Goal: Book appointment/travel/reservation: Register for event/course

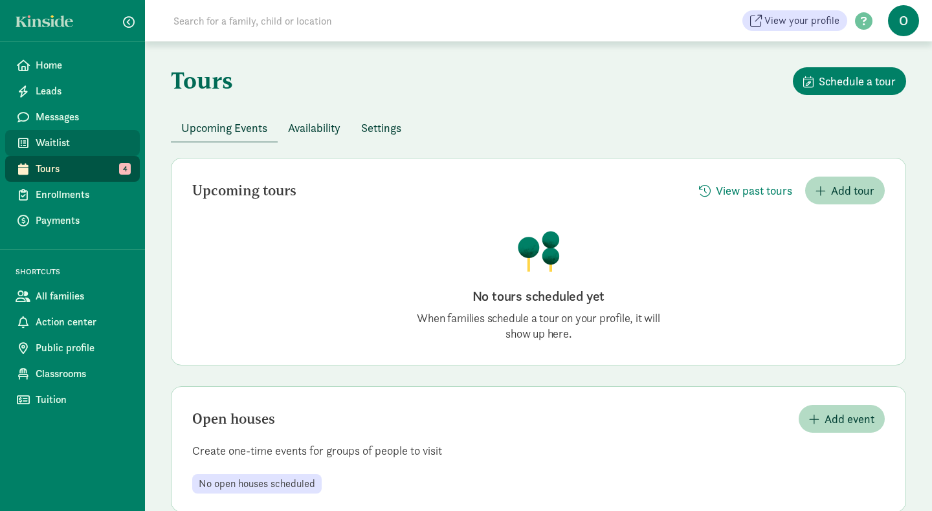
click at [53, 147] on span "Waitlist" at bounding box center [83, 143] width 94 height 16
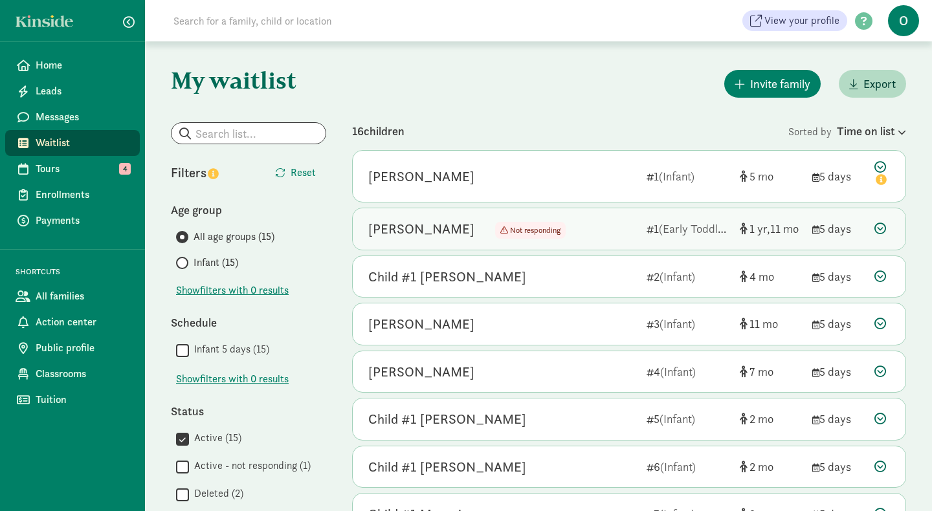
click at [474, 227] on div "Not responding" at bounding box center [519, 229] width 91 height 21
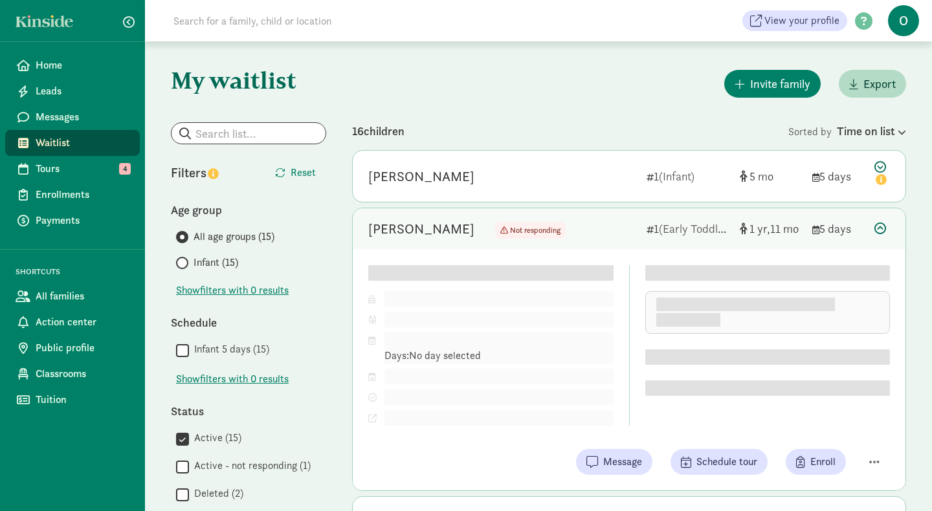
click at [510, 233] on span "Not responding" at bounding box center [535, 230] width 50 height 10
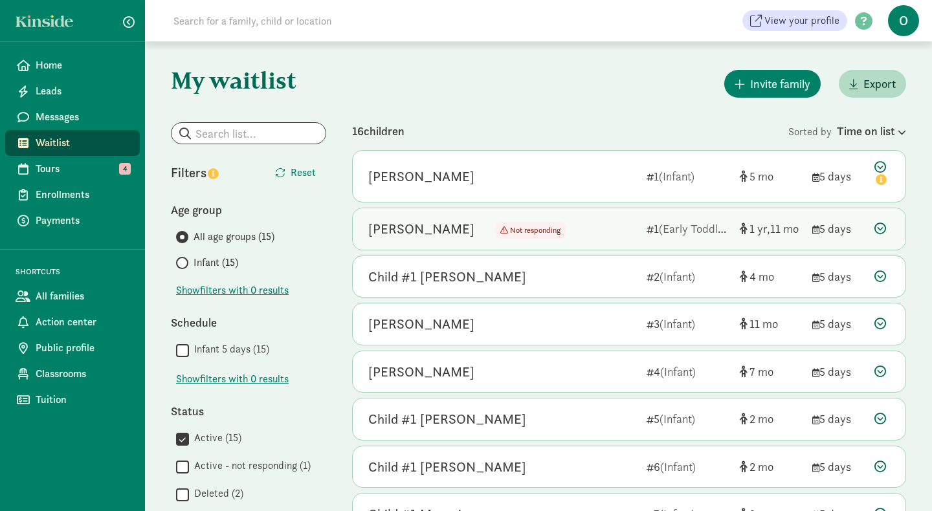
click at [510, 233] on span "Not responding" at bounding box center [535, 230] width 50 height 10
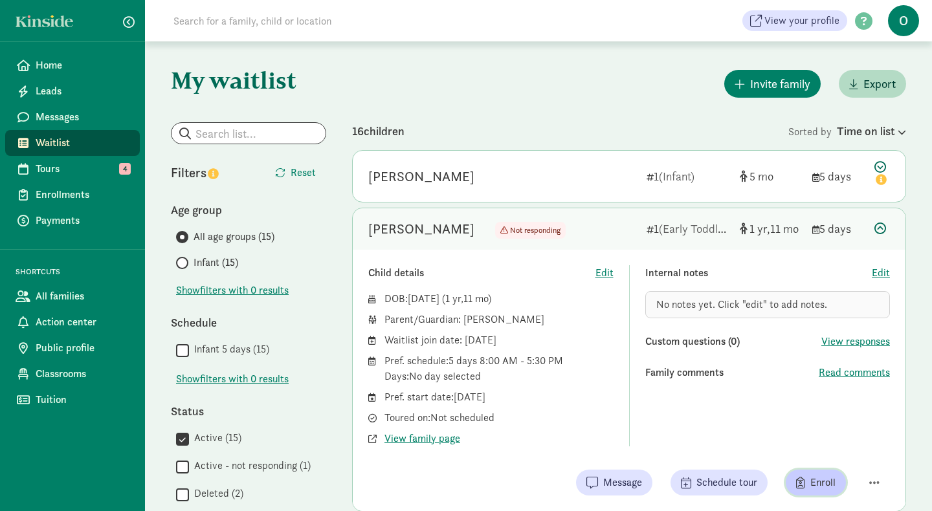
click at [808, 476] on span "Enroll" at bounding box center [815, 483] width 39 height 16
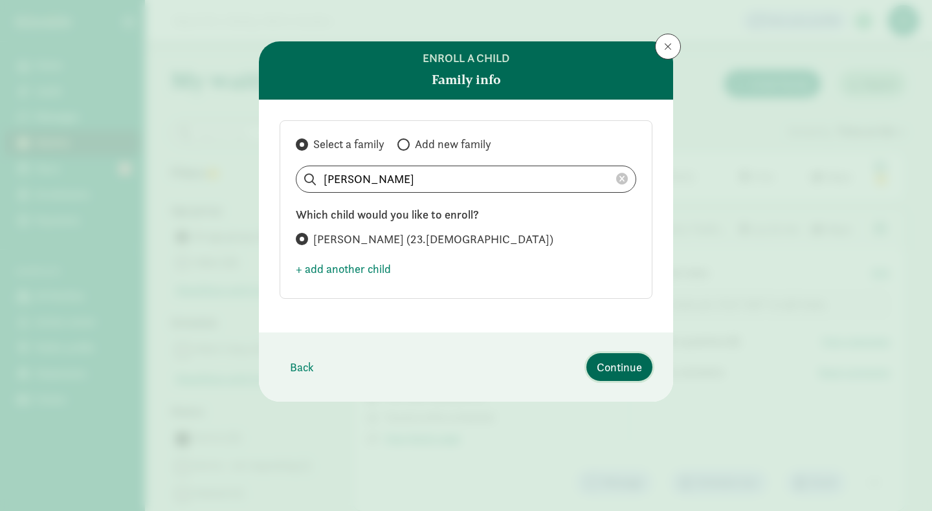
click at [615, 370] on span "Continue" at bounding box center [619, 367] width 45 height 17
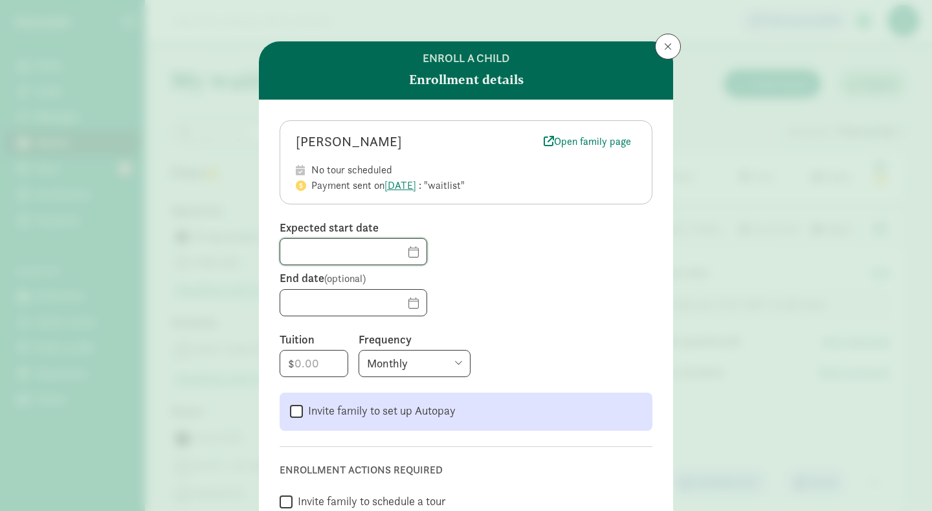
click at [399, 254] on input "text" at bounding box center [353, 252] width 146 height 26
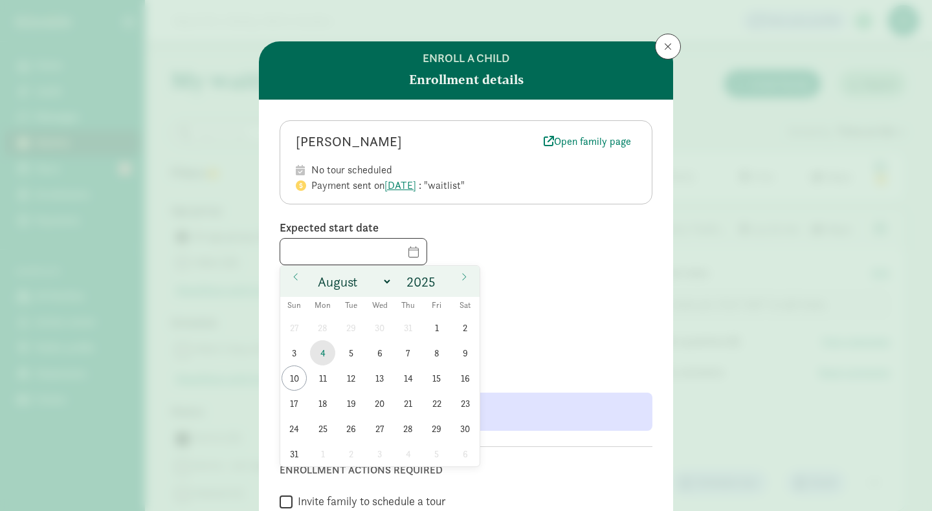
click at [326, 352] on span "4" at bounding box center [322, 352] width 25 height 25
type input "08/04/2025"
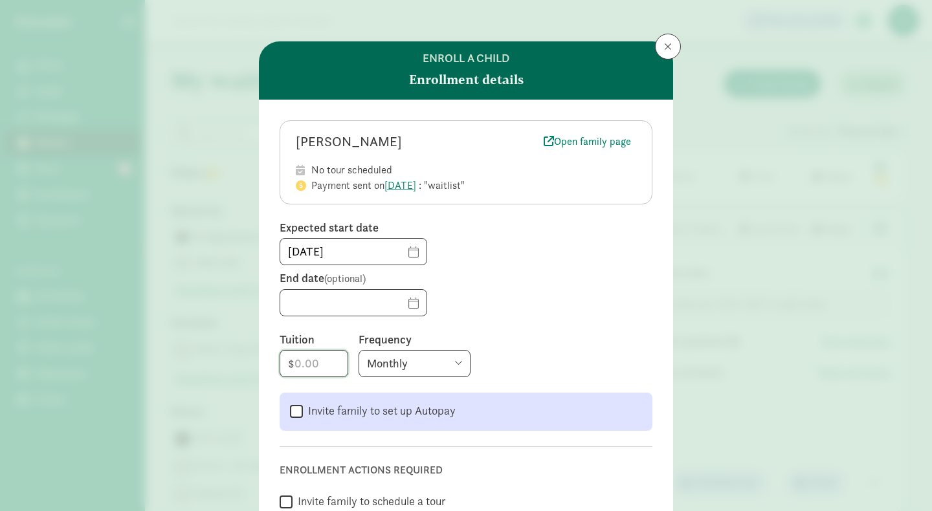
click at [310, 357] on input "number" at bounding box center [313, 364] width 67 height 26
type input "3140"
click at [494, 359] on div "Monthly Weekly Every two weeks Annually" at bounding box center [506, 363] width 294 height 27
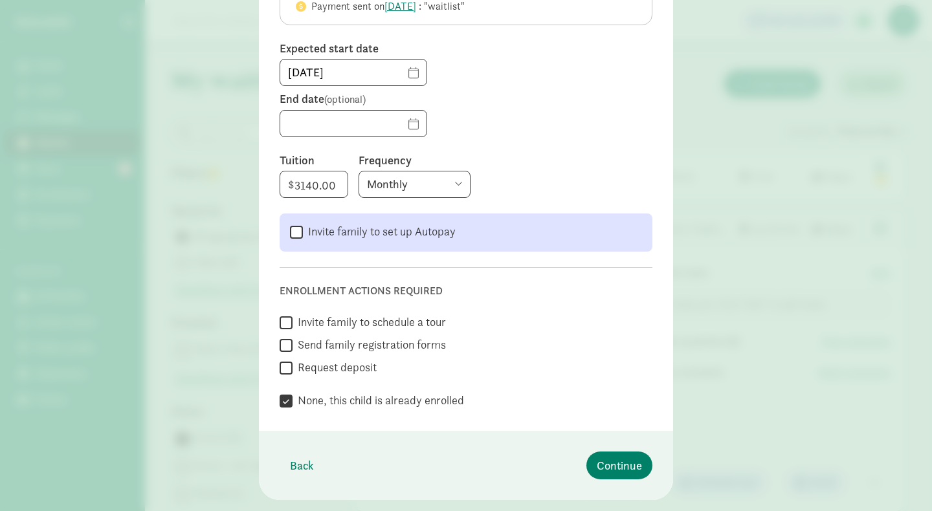
scroll to position [209, 0]
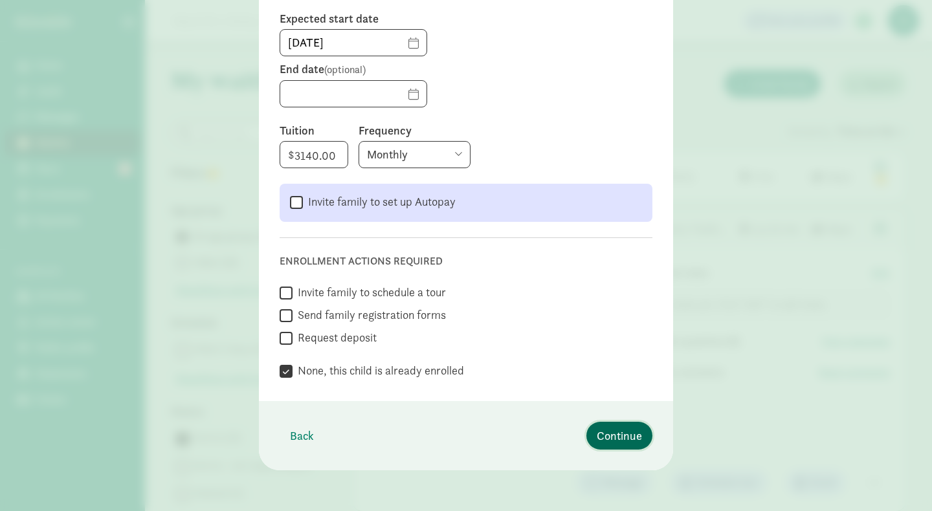
click at [601, 436] on span "Continue" at bounding box center [619, 435] width 45 height 17
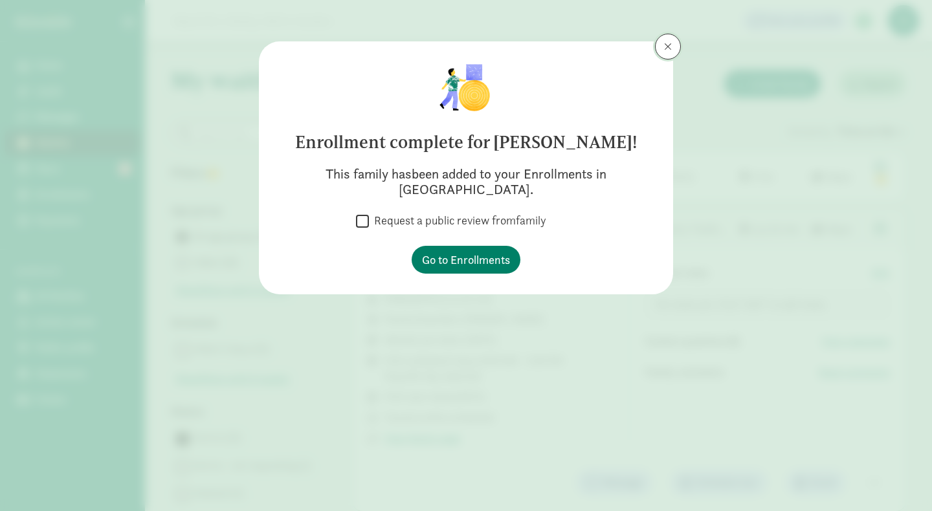
click at [664, 45] on span at bounding box center [668, 46] width 8 height 10
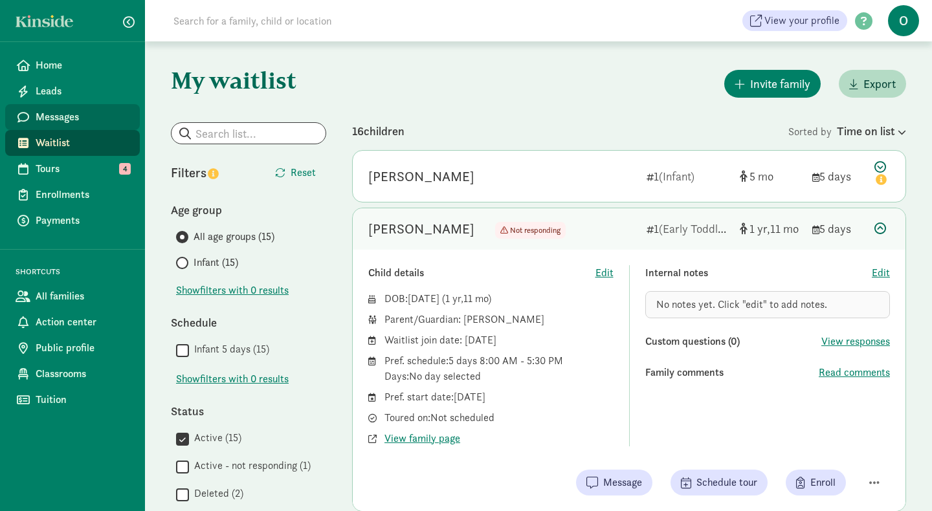
click at [67, 127] on link "Messages" at bounding box center [72, 117] width 135 height 26
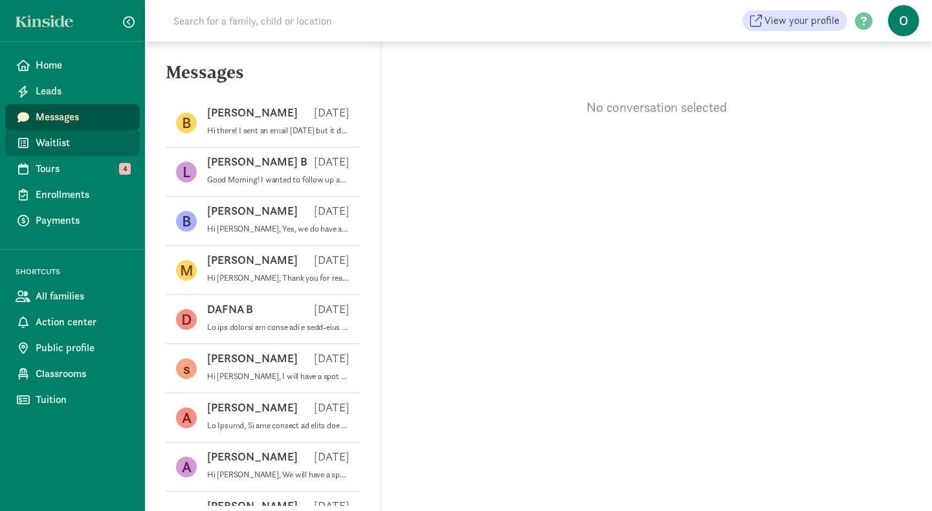
click at [63, 148] on span "Waitlist" at bounding box center [83, 143] width 94 height 16
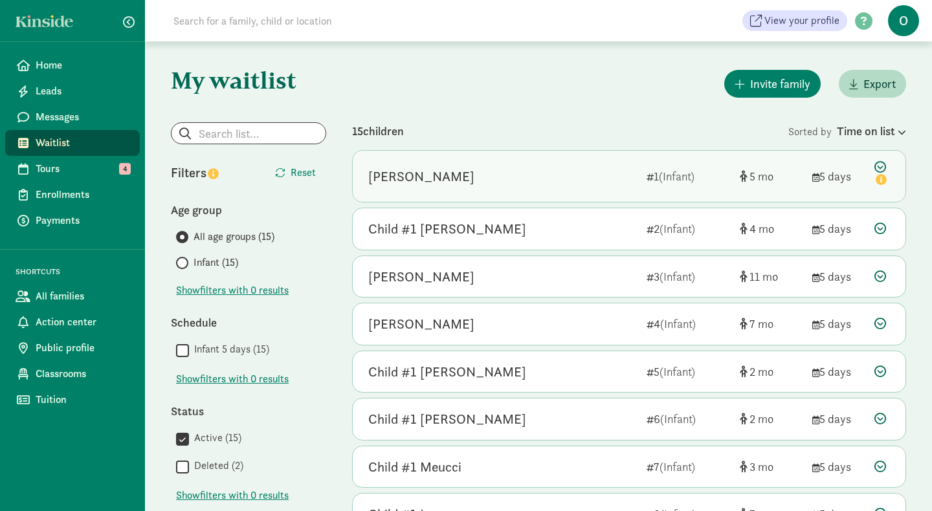
click at [445, 179] on div "[PERSON_NAME]" at bounding box center [421, 176] width 106 height 21
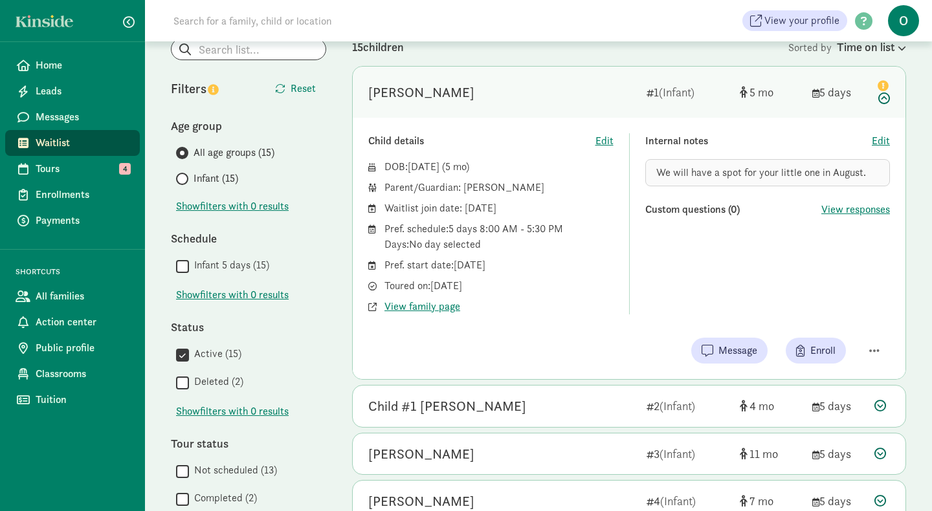
scroll to position [89, 0]
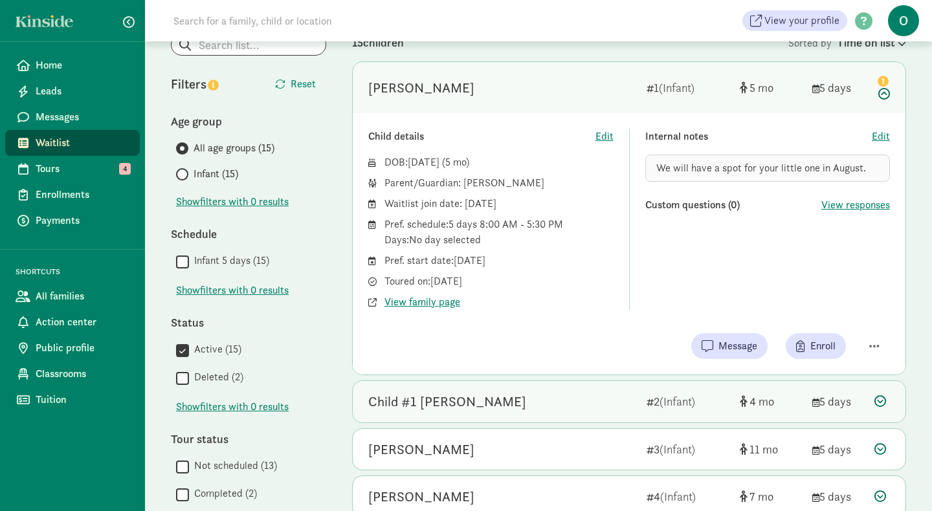
click at [430, 398] on div "Child #1 [PERSON_NAME]" at bounding box center [447, 402] width 158 height 21
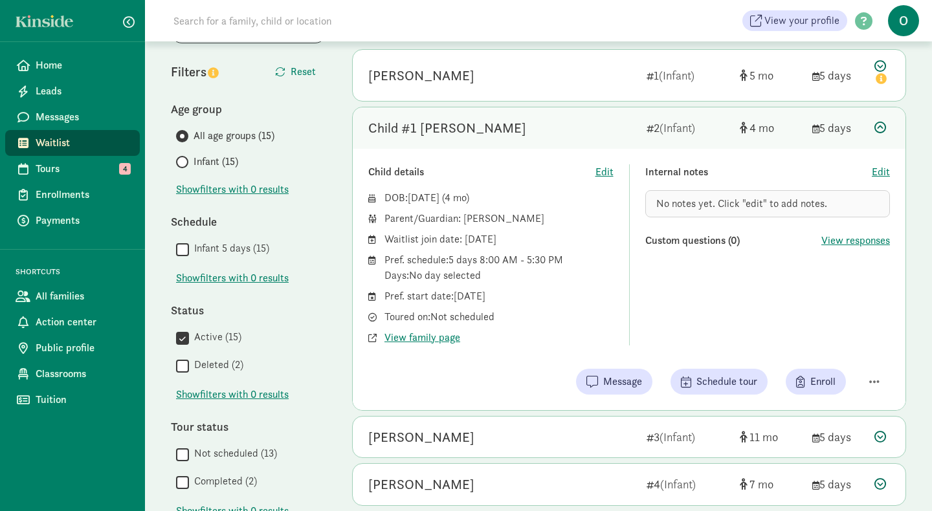
scroll to position [0, 0]
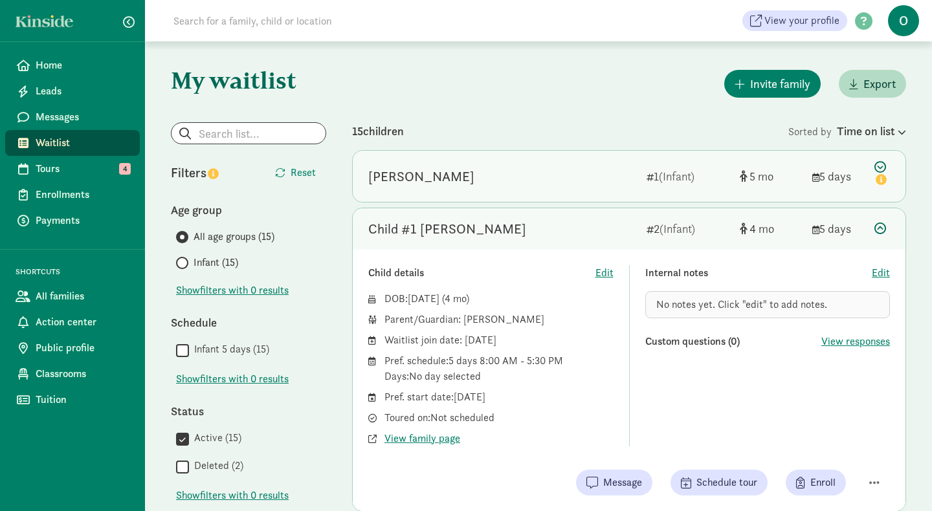
click at [437, 185] on div "Marion Templeton" at bounding box center [421, 176] width 106 height 21
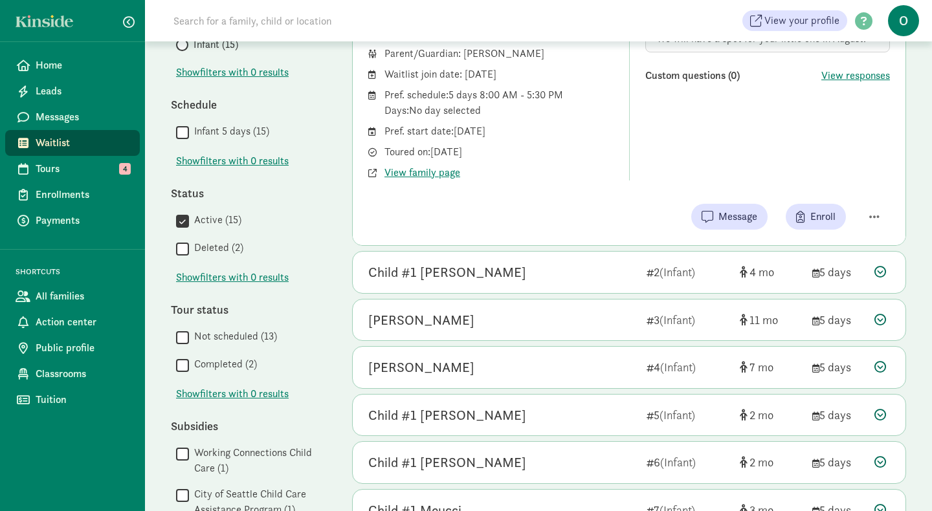
scroll to position [226, 0]
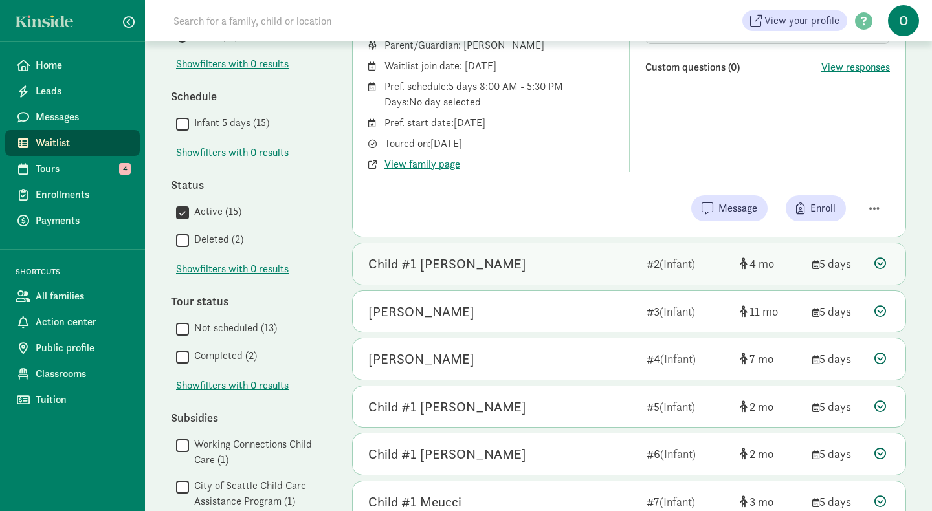
click at [462, 263] on div "Child #1 Edmonds" at bounding box center [447, 264] width 158 height 21
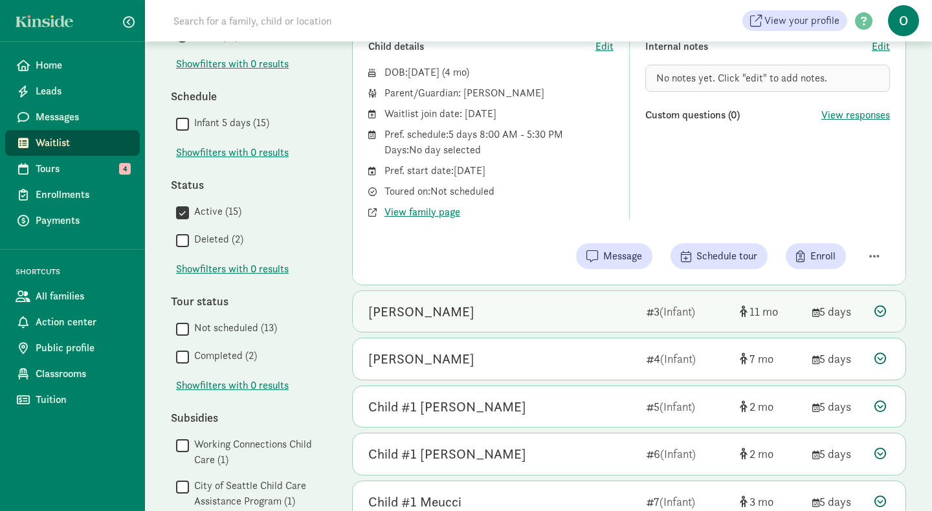
click at [492, 298] on div "Karo Wittig 3 (Infant) 11 5 days" at bounding box center [629, 311] width 553 height 41
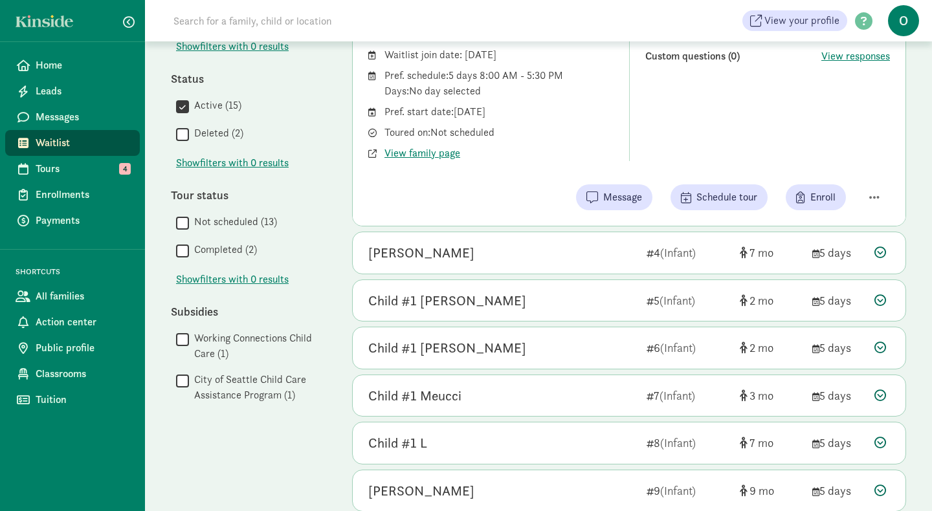
scroll to position [348, 0]
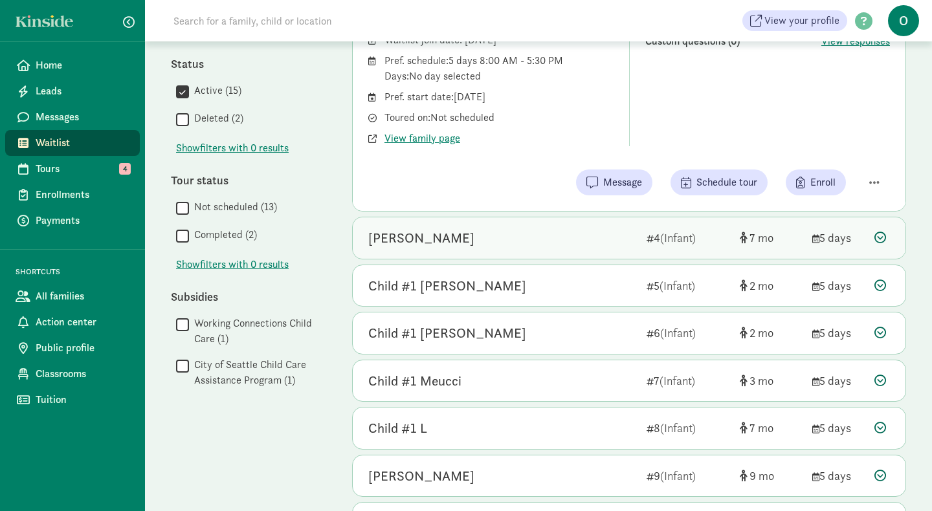
click at [461, 238] on div "[PERSON_NAME]" at bounding box center [421, 238] width 106 height 21
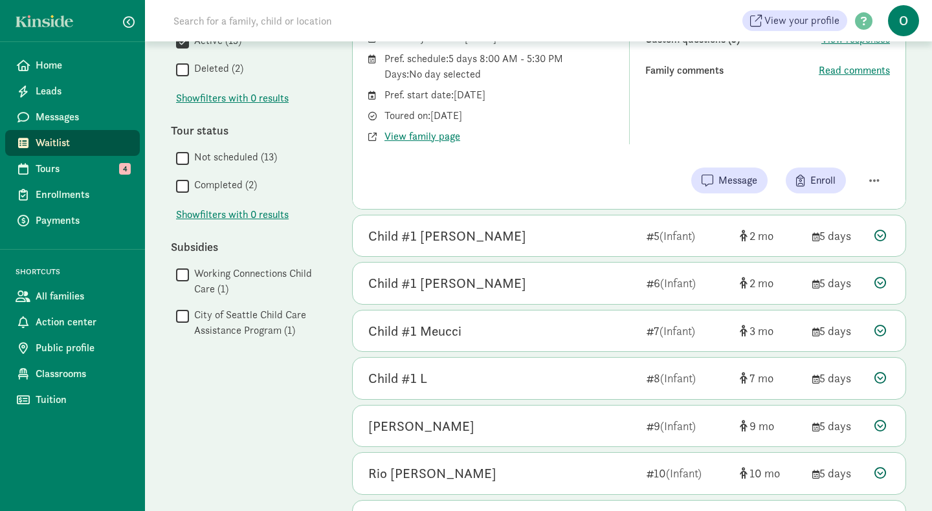
scroll to position [401, 0]
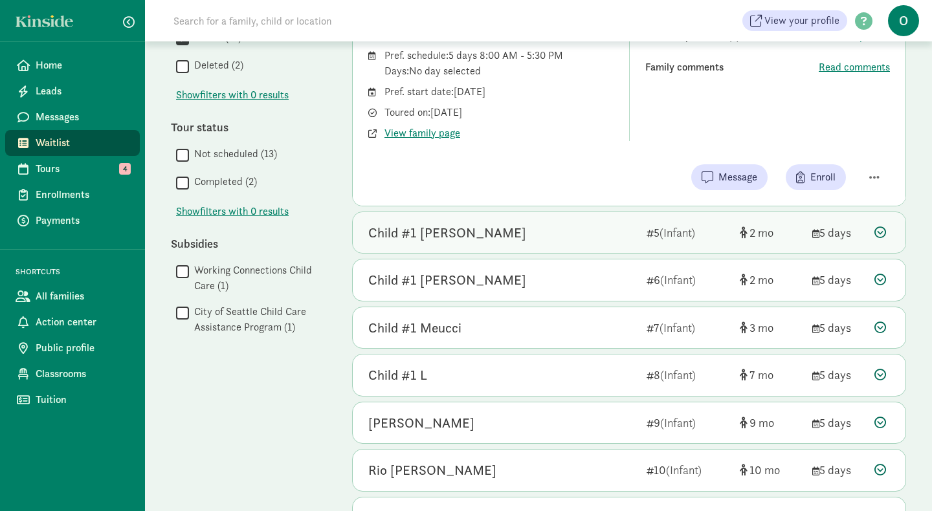
click at [452, 225] on div "Child #1 [PERSON_NAME]" at bounding box center [502, 233] width 268 height 21
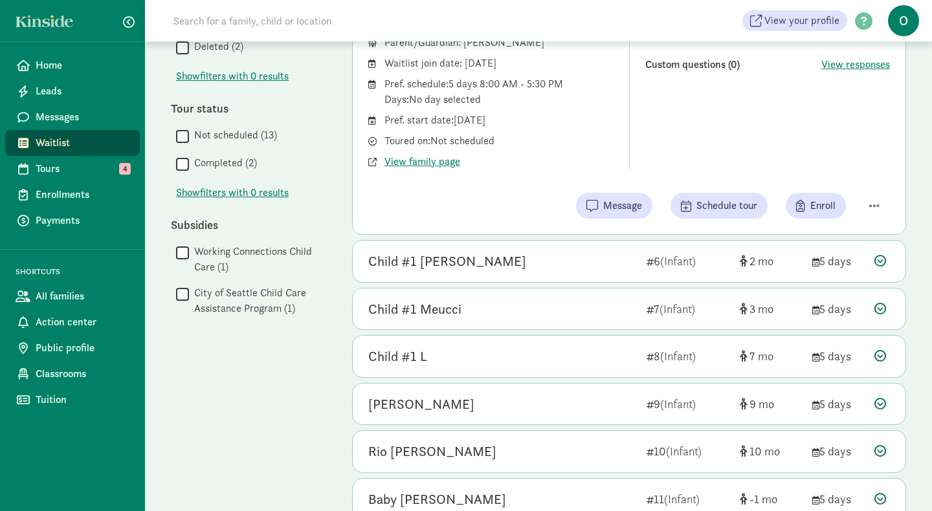
scroll to position [430, 0]
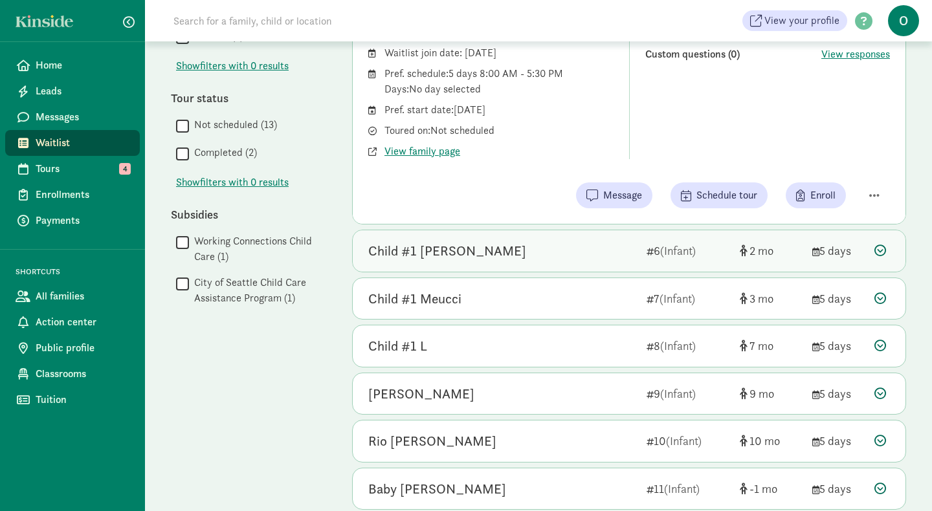
click at [473, 241] on div "Child #1 [PERSON_NAME]" at bounding box center [502, 251] width 268 height 21
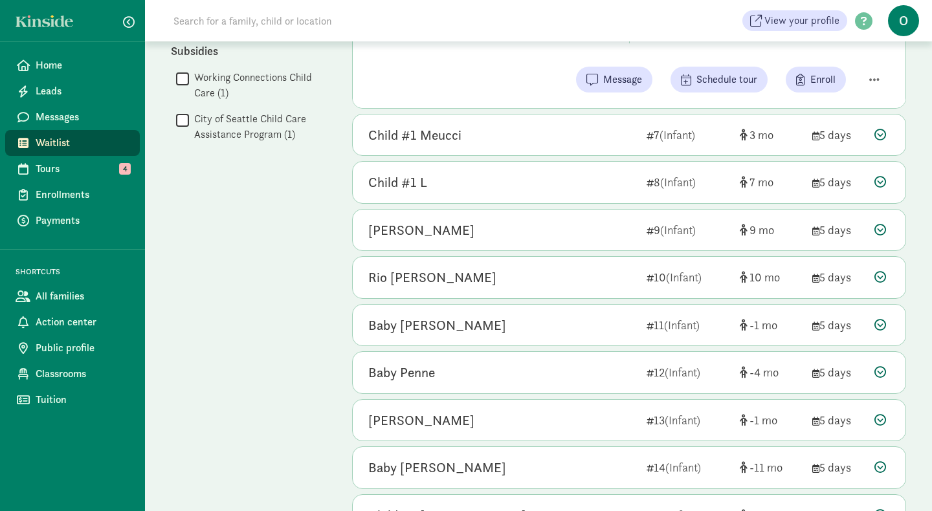
scroll to position [595, 0]
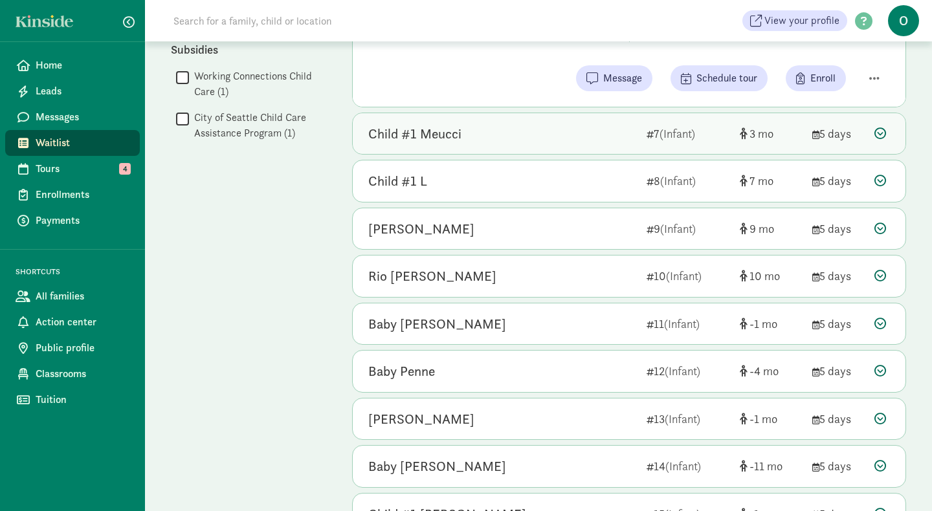
click at [443, 129] on div "Child #1 Meucci" at bounding box center [414, 134] width 93 height 21
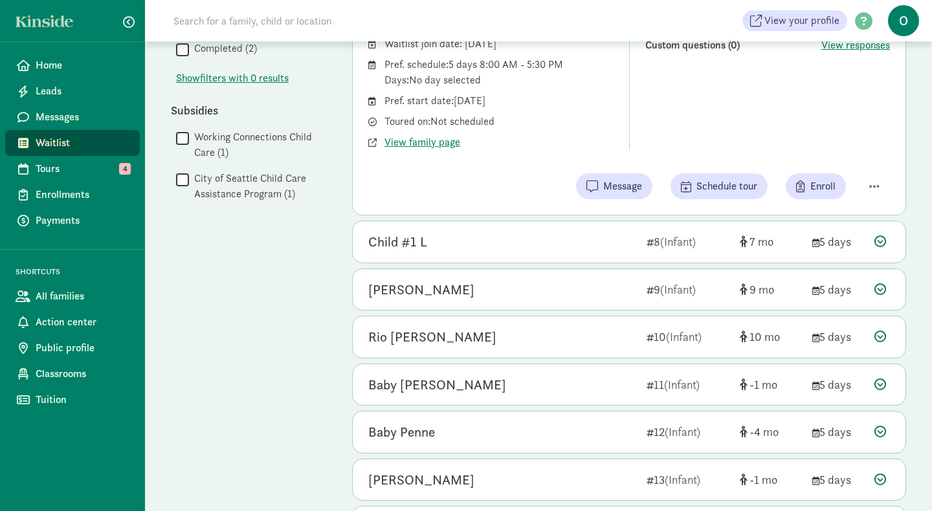
scroll to position [549, 0]
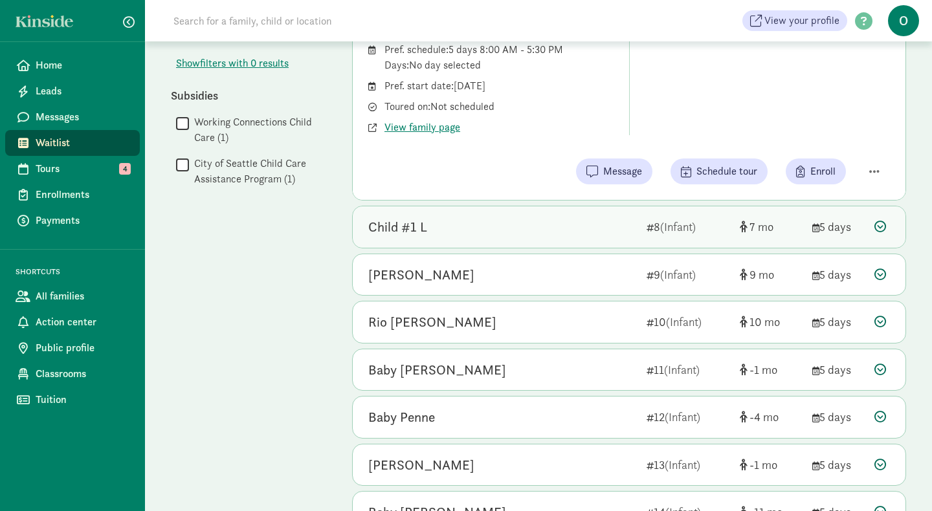
click at [475, 214] on div "Child #1 L 8 (Infant) 7 5 days" at bounding box center [629, 226] width 553 height 41
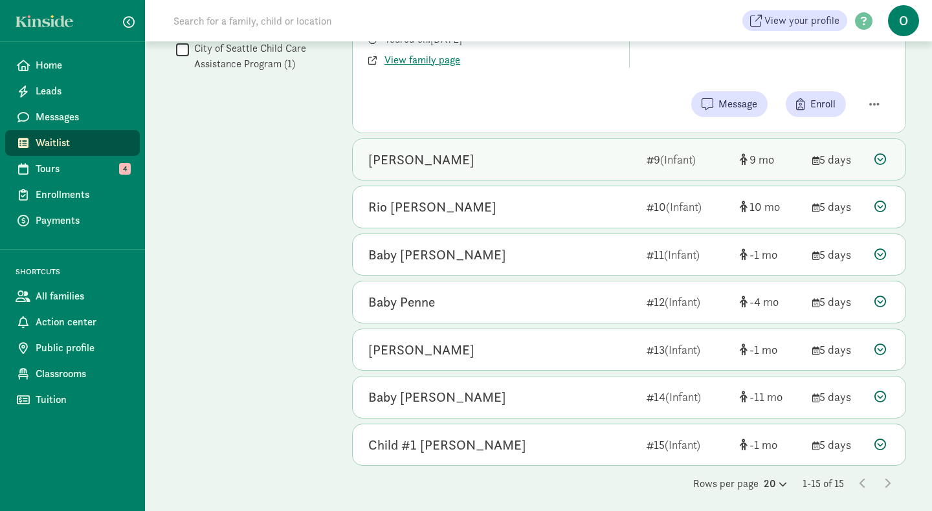
scroll to position [670, 0]
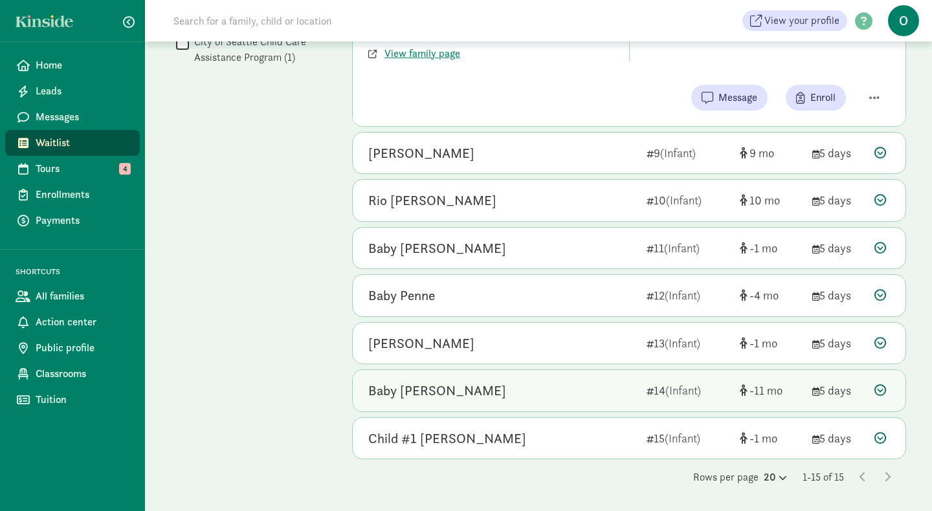
click at [440, 395] on div "Baby Eckert" at bounding box center [502, 391] width 268 height 21
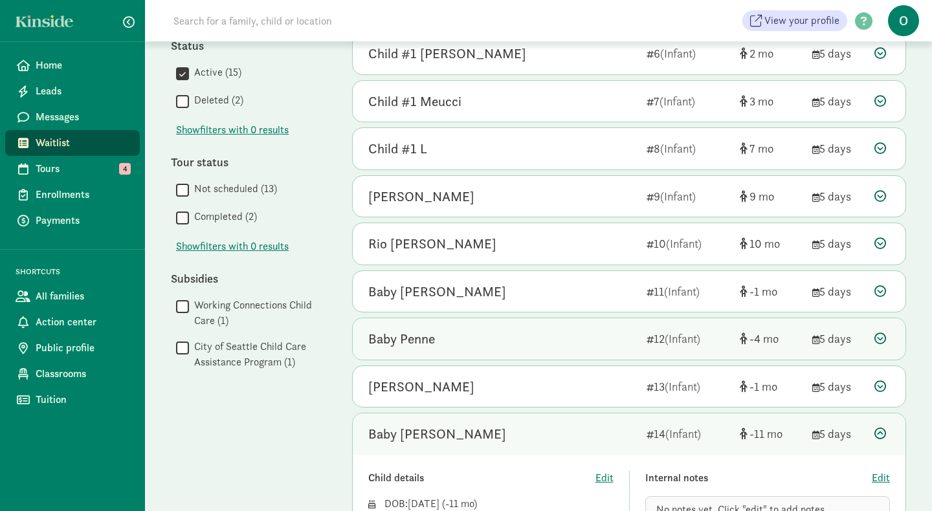
scroll to position [359, 0]
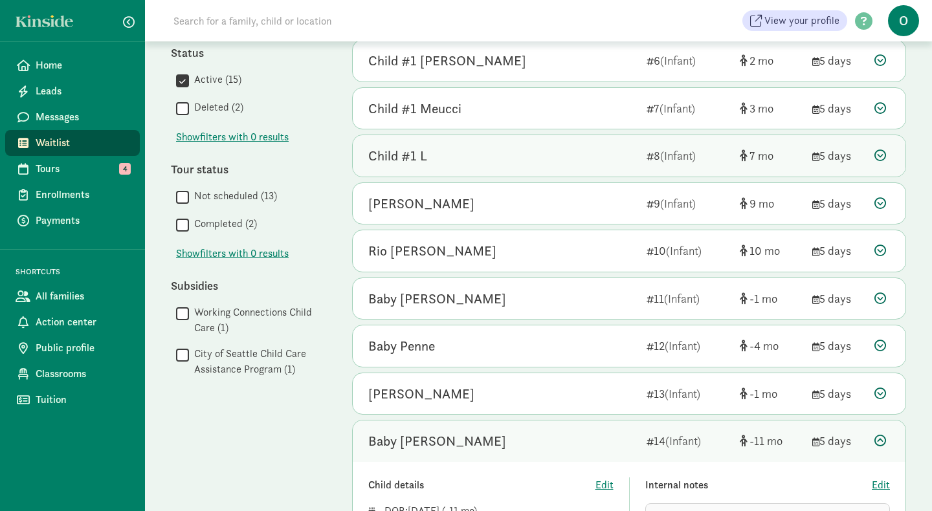
click at [423, 158] on div "Child #1 L" at bounding box center [397, 156] width 59 height 21
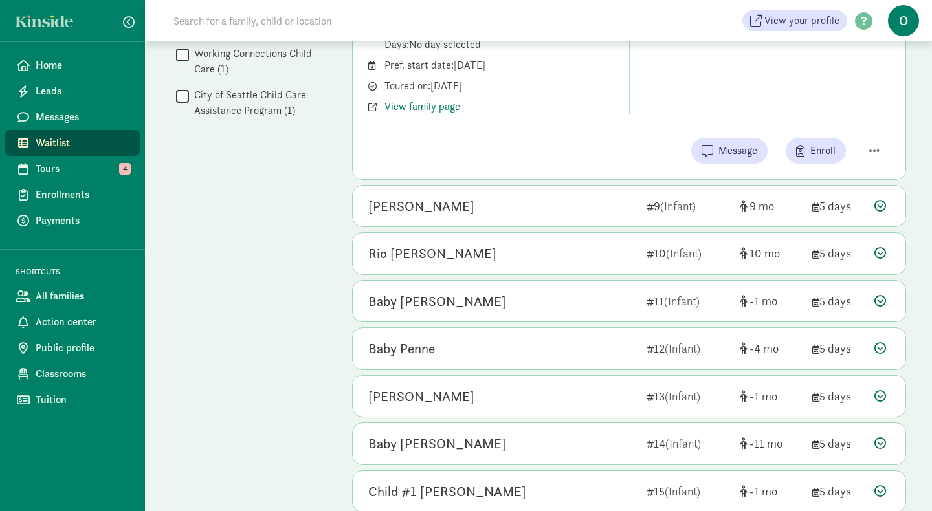
scroll to position [631, 0]
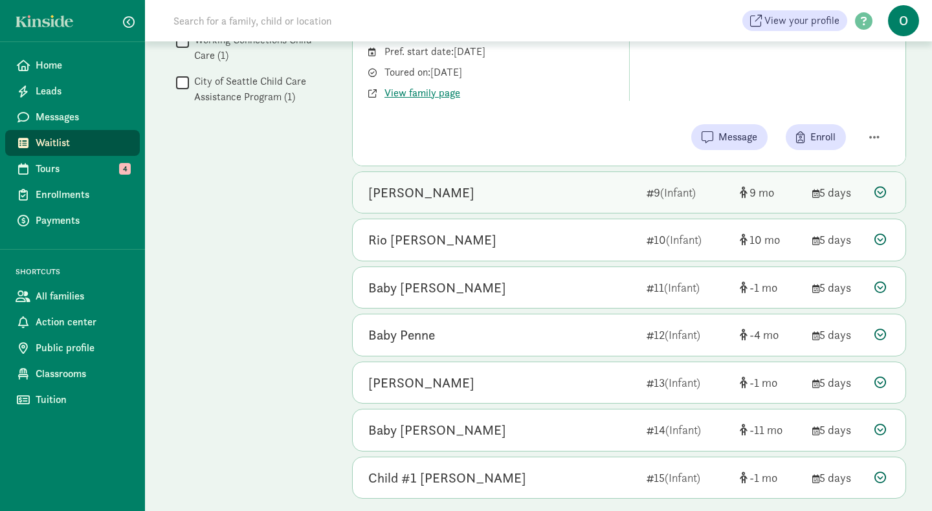
click at [462, 190] on div "Vedha Keelveedhi" at bounding box center [421, 192] width 106 height 21
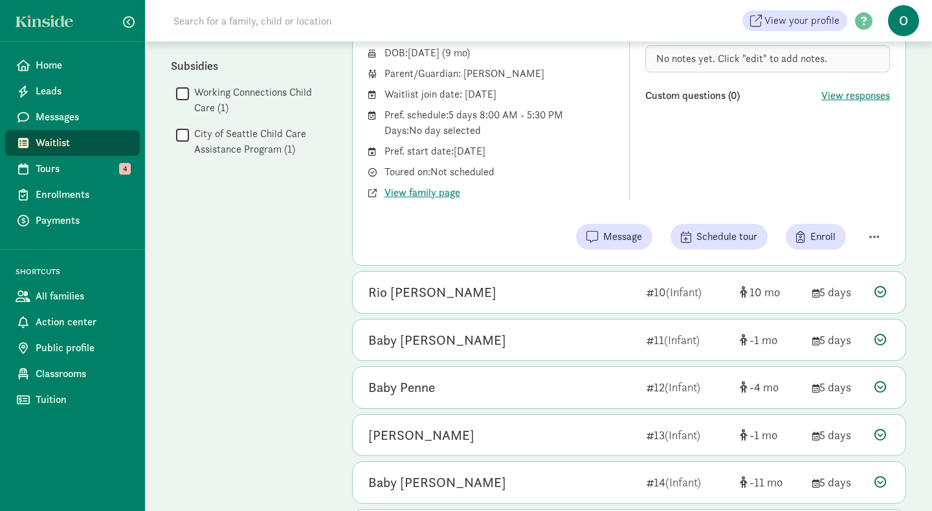
scroll to position [586, 0]
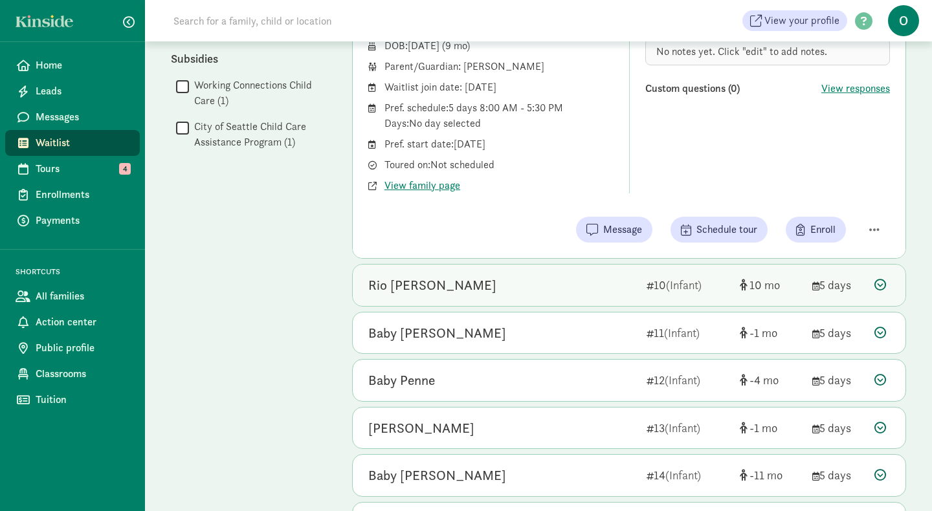
click at [480, 287] on div "Rio Korinke" at bounding box center [502, 285] width 268 height 21
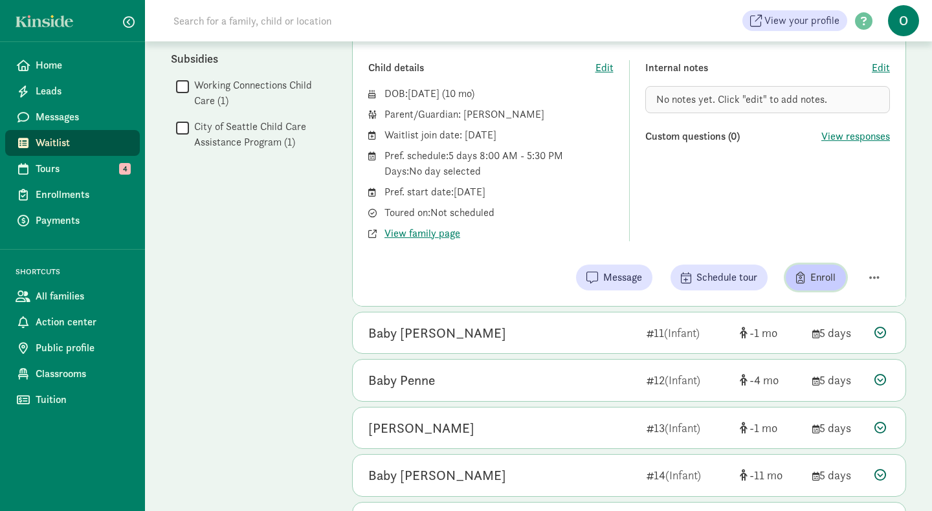
click at [811, 278] on span "Enroll" at bounding box center [822, 278] width 25 height 16
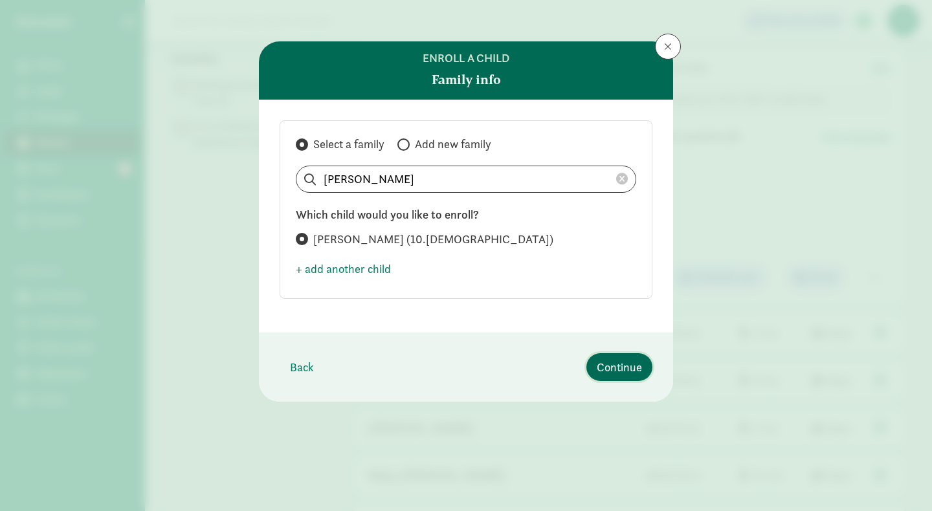
click at [624, 366] on span "Continue" at bounding box center [619, 367] width 45 height 17
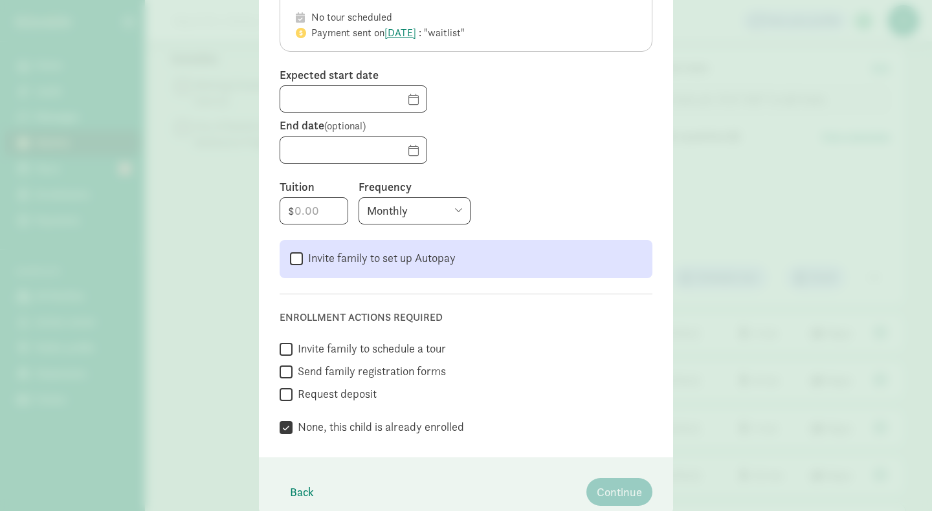
scroll to position [144, 0]
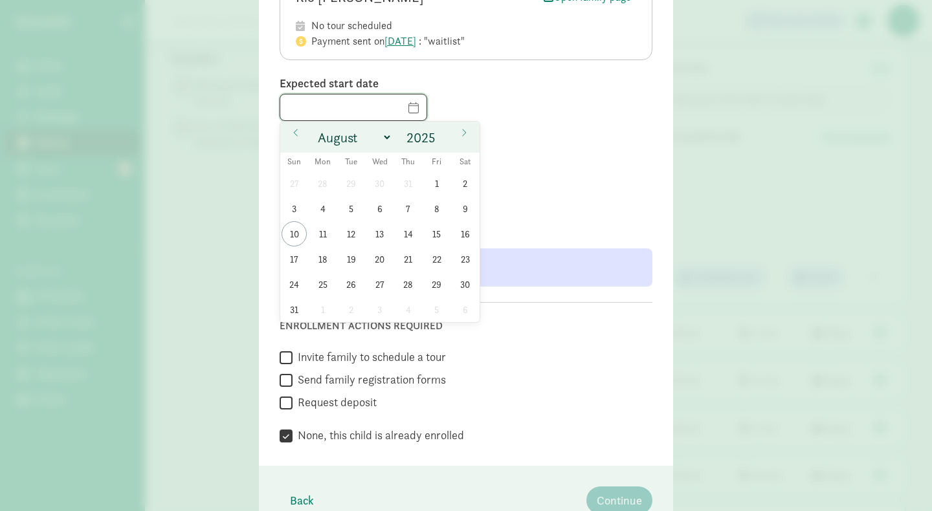
click at [395, 111] on input "text" at bounding box center [353, 107] width 146 height 26
click at [294, 127] on span at bounding box center [295, 133] width 21 height 22
click at [295, 133] on icon at bounding box center [296, 132] width 8 height 9
select select "5"
click at [323, 285] on span "30" at bounding box center [322, 284] width 25 height 25
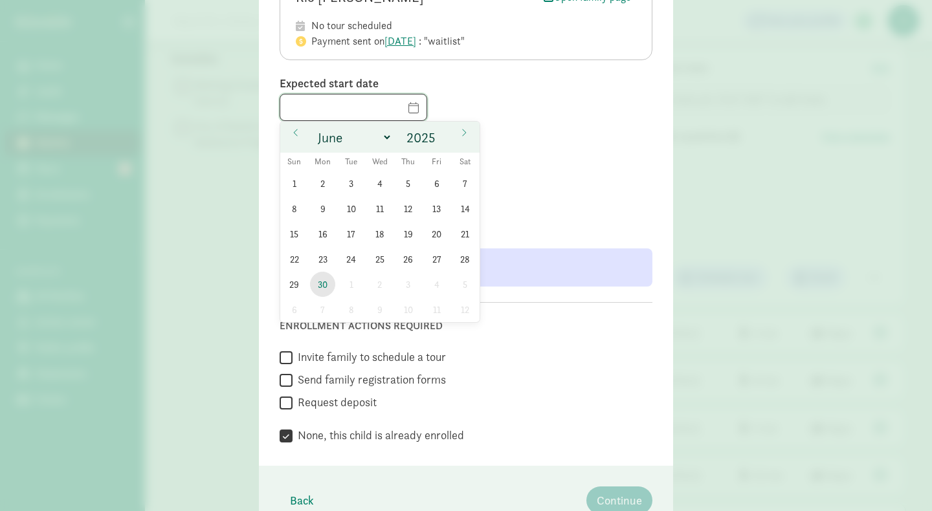
type input "06/30/2025"
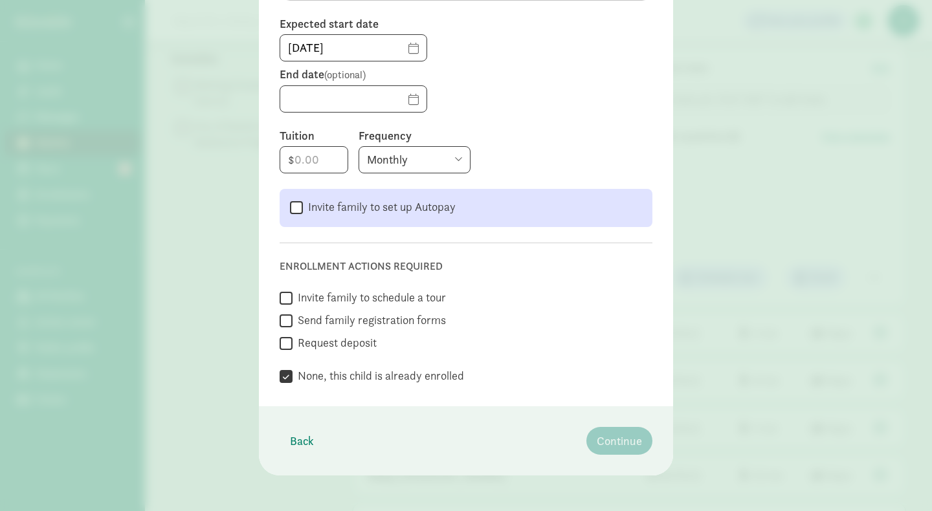
scroll to position [209, 0]
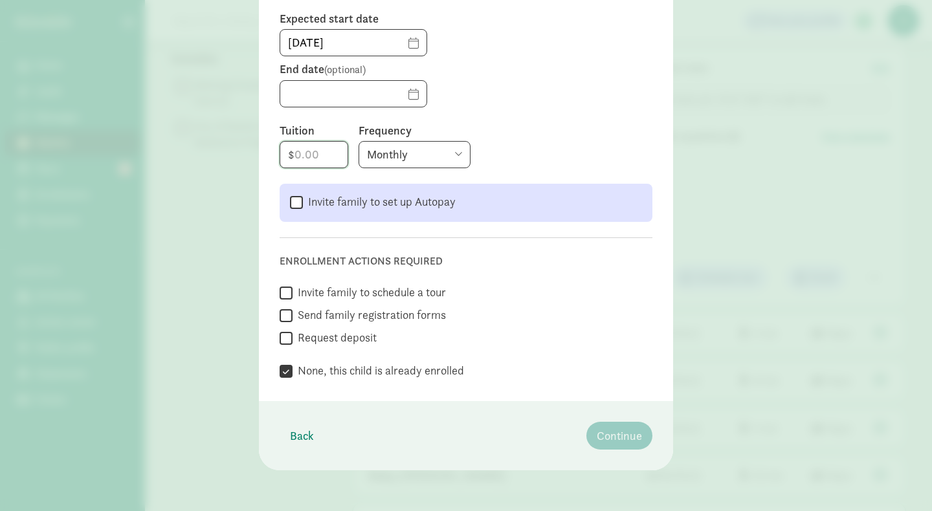
click at [312, 155] on input "number" at bounding box center [313, 155] width 67 height 26
type input "3617"
click at [507, 172] on form "Rio Korinke Open family page No tour scheduled Payment sent on Jan 29, 2025 : "…" at bounding box center [466, 145] width 373 height 469
click at [610, 433] on span "Continue" at bounding box center [619, 435] width 45 height 17
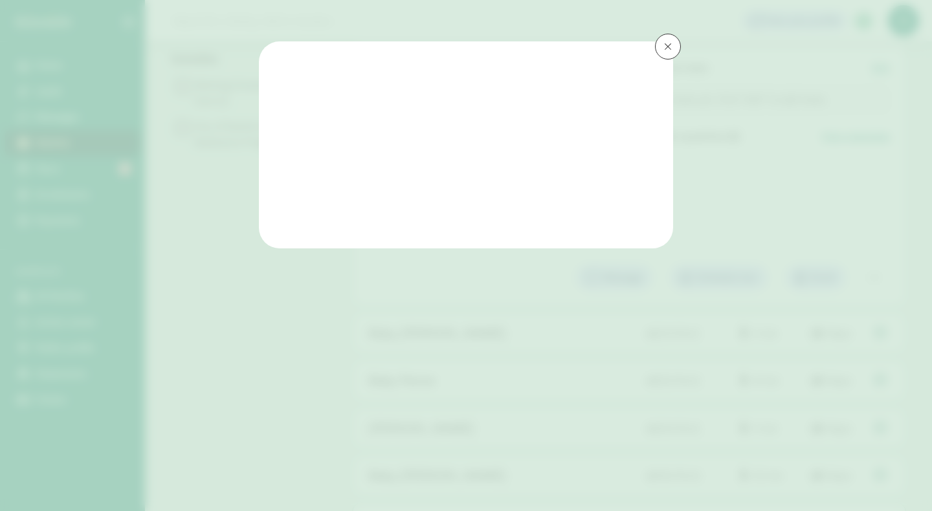
scroll to position [0, 0]
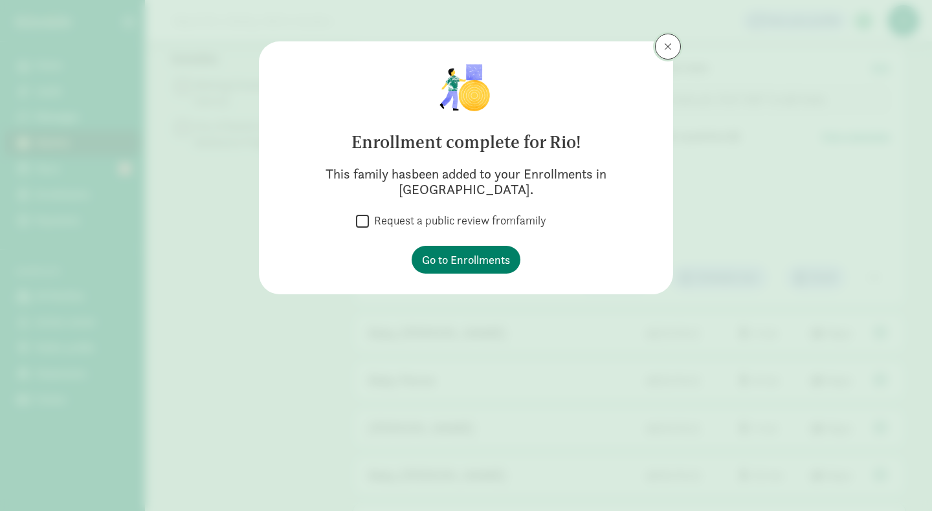
click at [675, 50] on button at bounding box center [668, 47] width 26 height 26
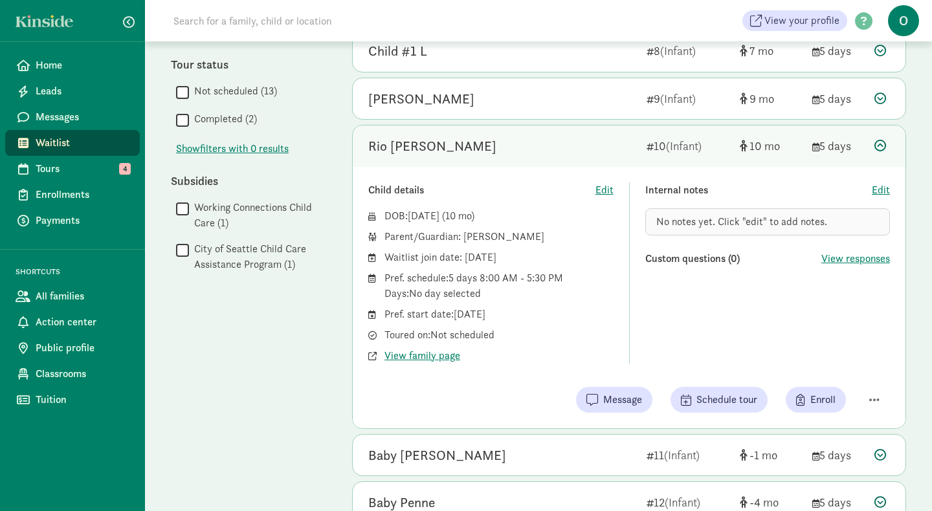
scroll to position [464, 0]
click at [56, 145] on span "Waitlist" at bounding box center [83, 143] width 94 height 16
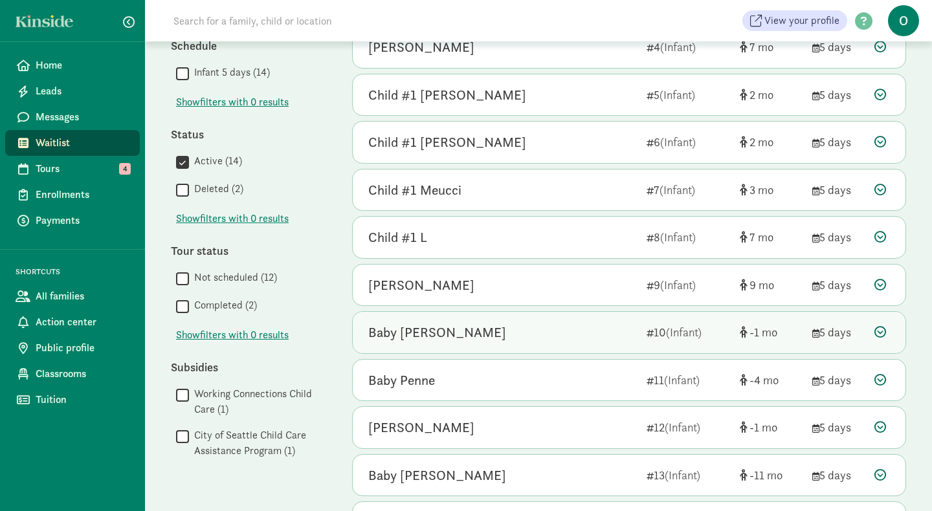
scroll to position [270, 0]
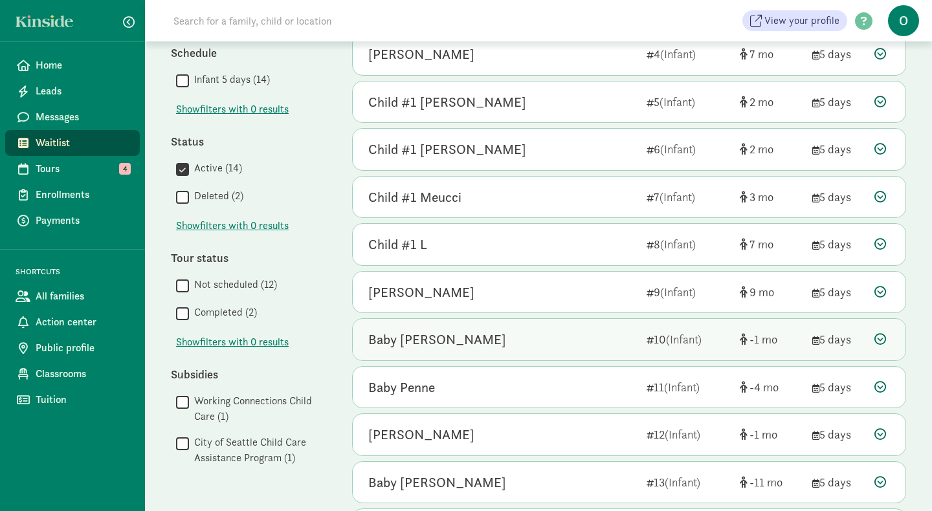
click at [438, 344] on div "Baby [PERSON_NAME]" at bounding box center [437, 339] width 138 height 21
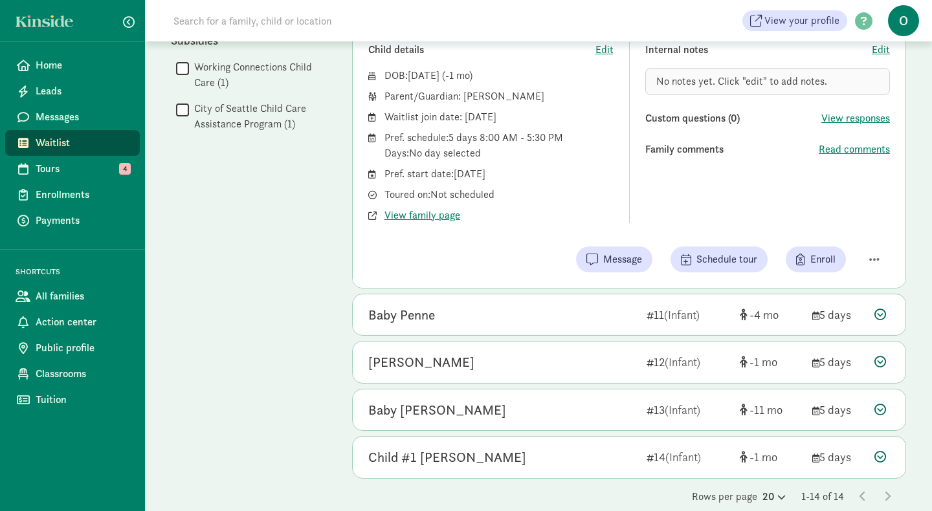
scroll to position [623, 0]
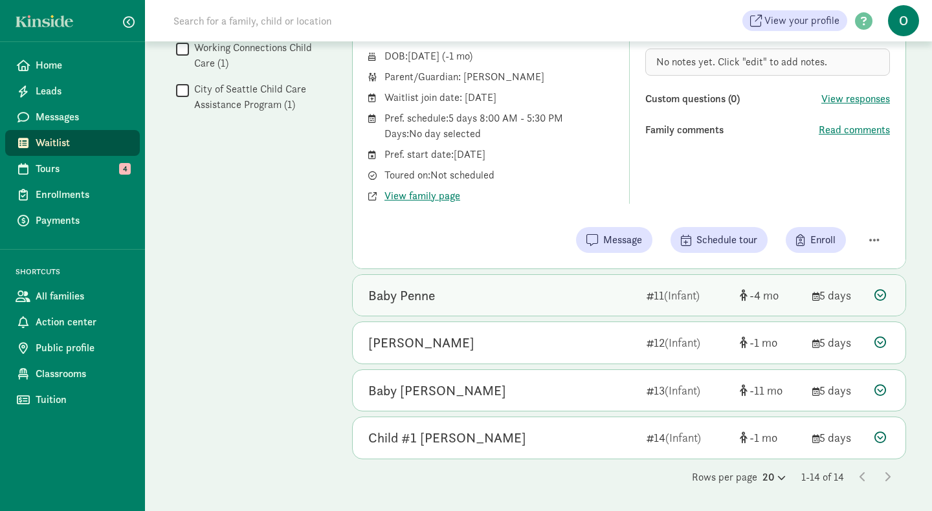
click at [434, 300] on div "Baby Penne" at bounding box center [401, 295] width 67 height 21
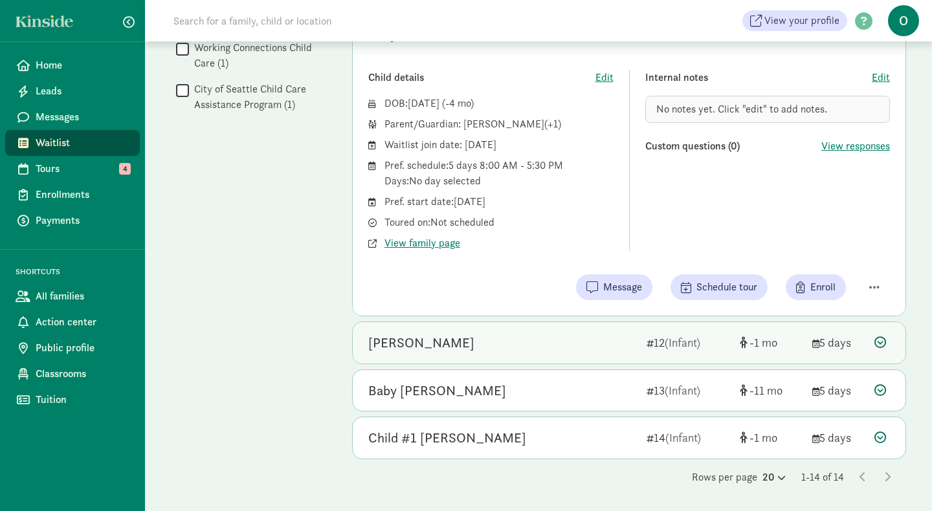
click at [441, 349] on div "[PERSON_NAME]" at bounding box center [502, 343] width 268 height 21
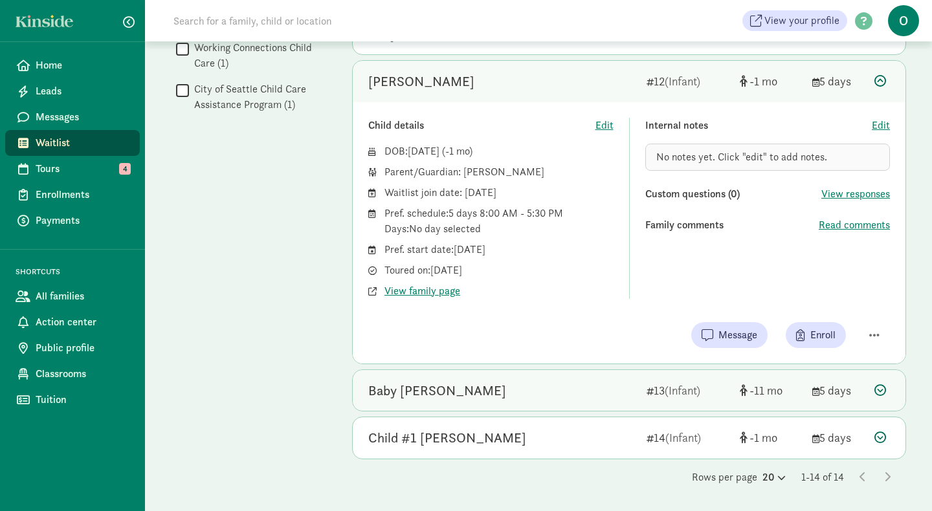
click at [436, 393] on div "Baby [PERSON_NAME]" at bounding box center [437, 391] width 138 height 21
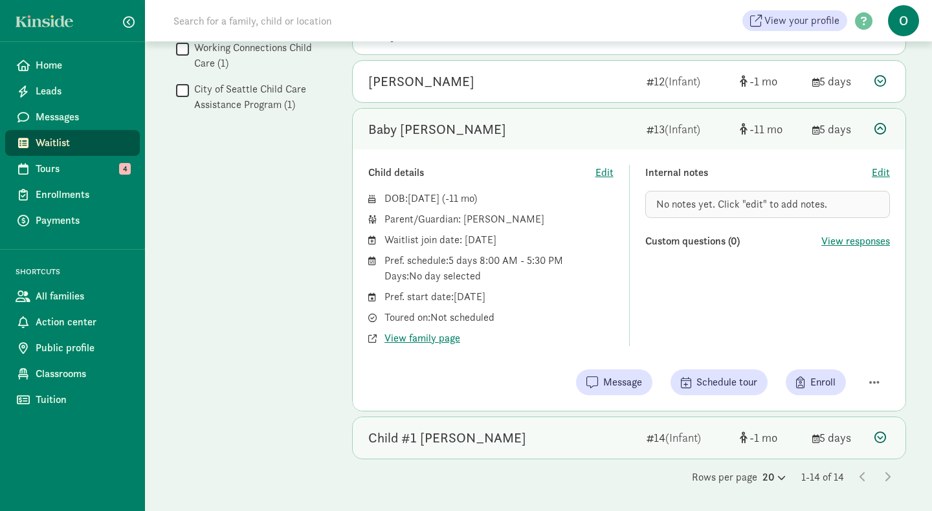
click at [430, 433] on div "Child #1 O'Donovan" at bounding box center [447, 438] width 158 height 21
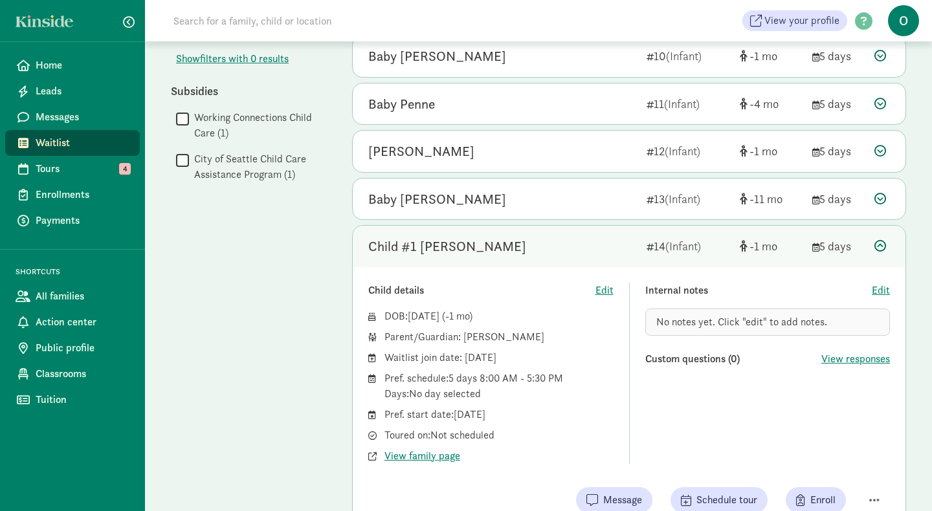
scroll to position [555, 0]
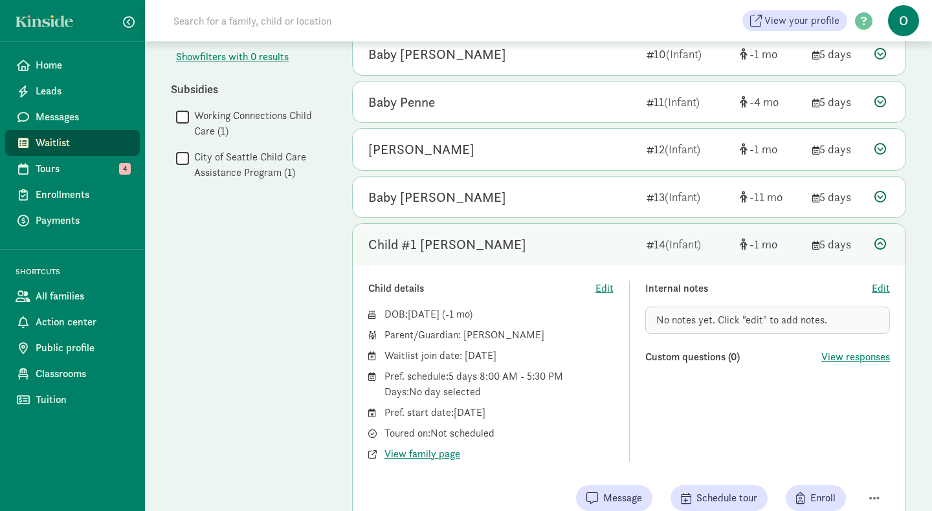
click at [235, 160] on label "City of Seattle Child Care Assistance Program (1)" at bounding box center [257, 164] width 137 height 31
click at [189, 160] on input "City of Seattle Child Care Assistance Program (1)" at bounding box center [182, 157] width 13 height 17
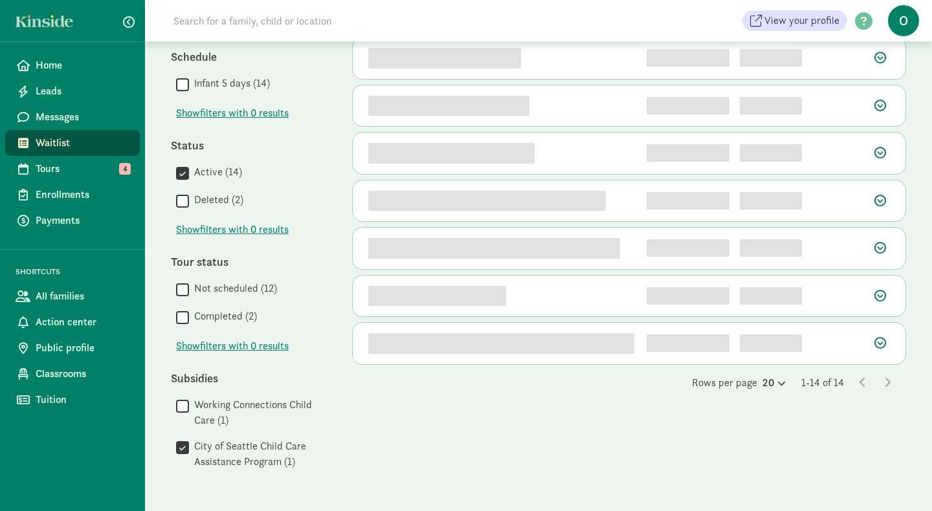
scroll to position [0, 0]
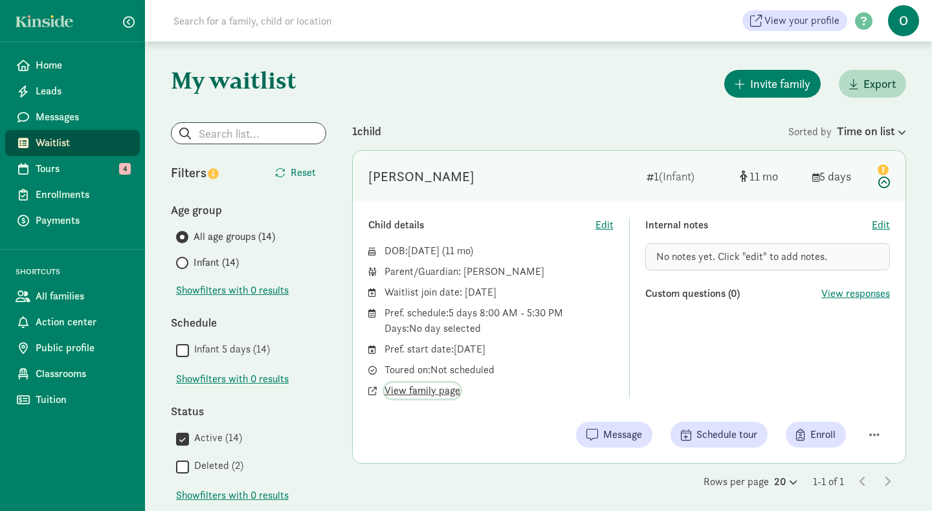
click at [440, 395] on span "View family page" at bounding box center [422, 391] width 76 height 16
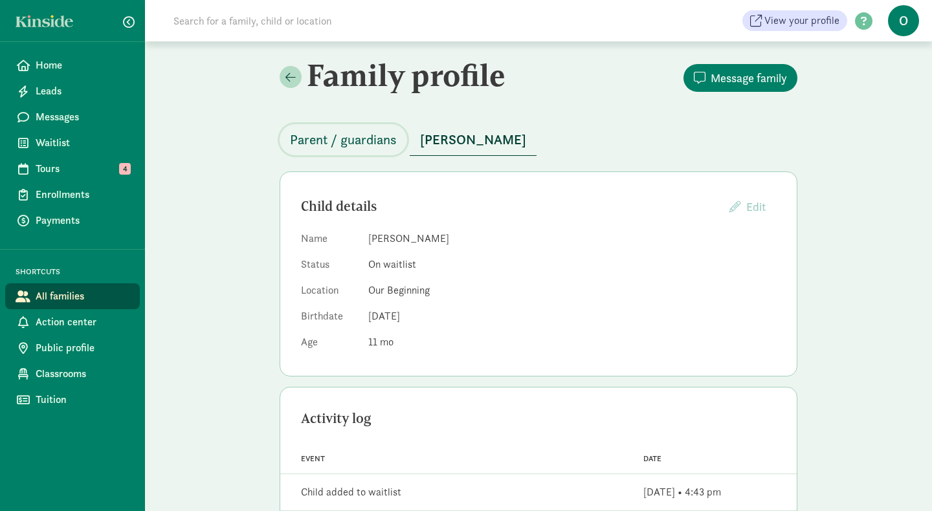
click at [348, 136] on span "Parent / guardians" at bounding box center [343, 139] width 107 height 21
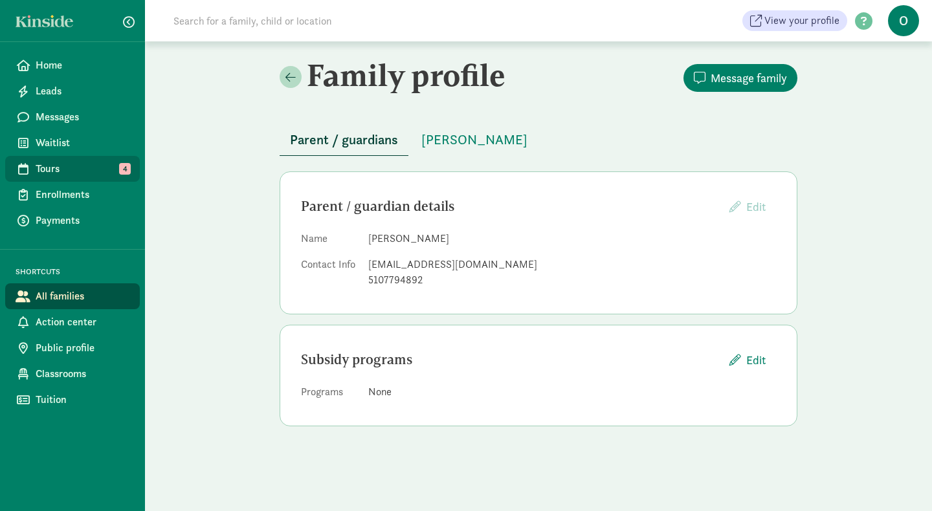
click at [80, 170] on span "Tours" at bounding box center [83, 169] width 94 height 16
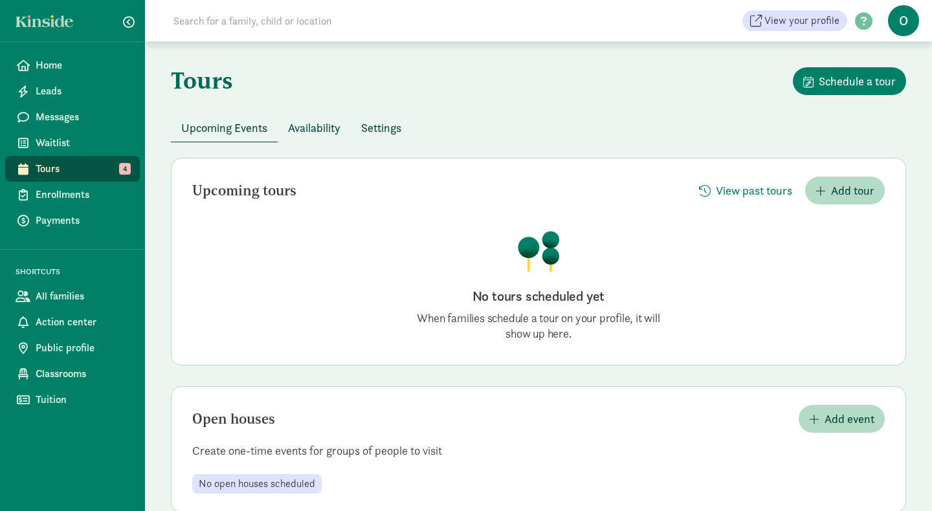
click at [323, 125] on span "Availability" at bounding box center [314, 127] width 52 height 17
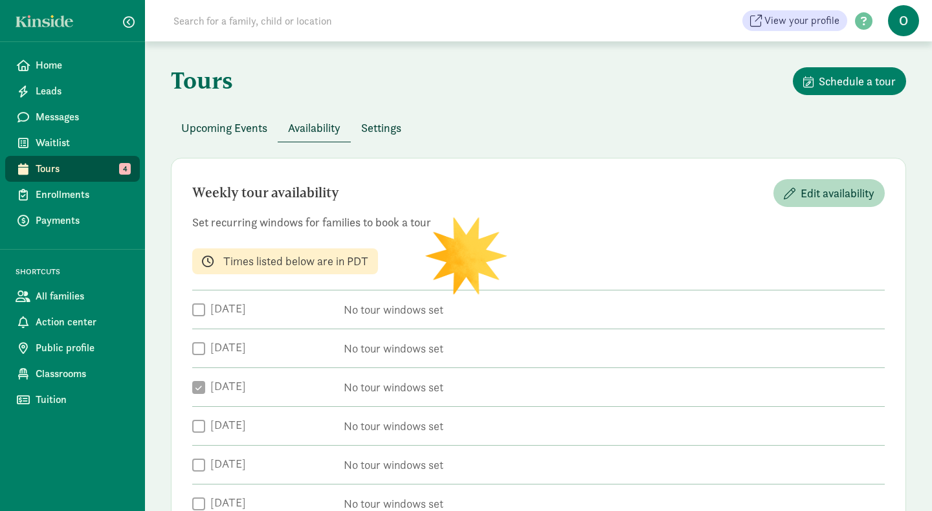
checkbox input "true"
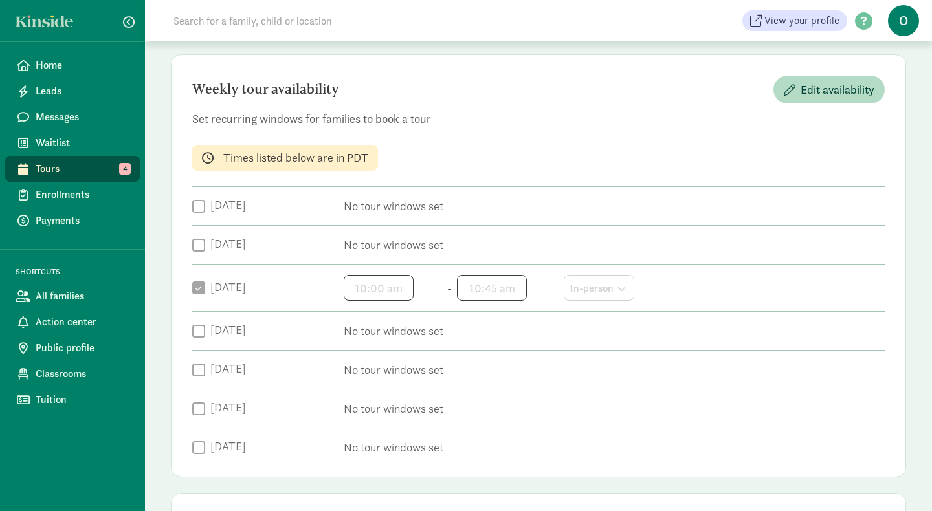
scroll to position [253, 0]
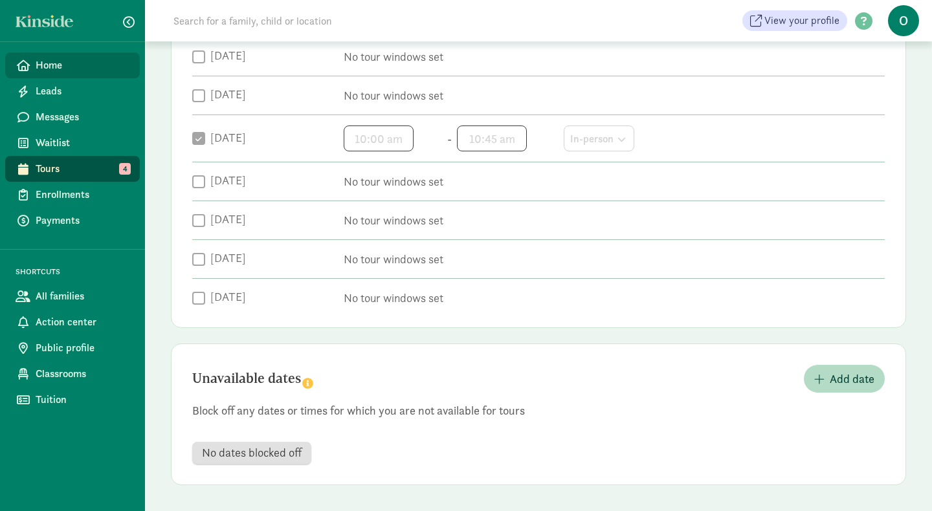
click at [45, 62] on span "Home" at bounding box center [83, 66] width 94 height 16
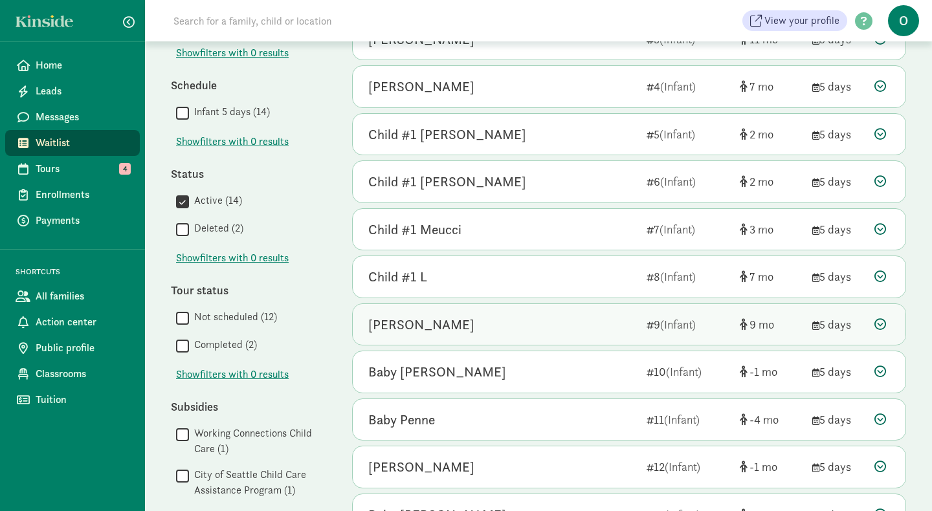
scroll to position [245, 0]
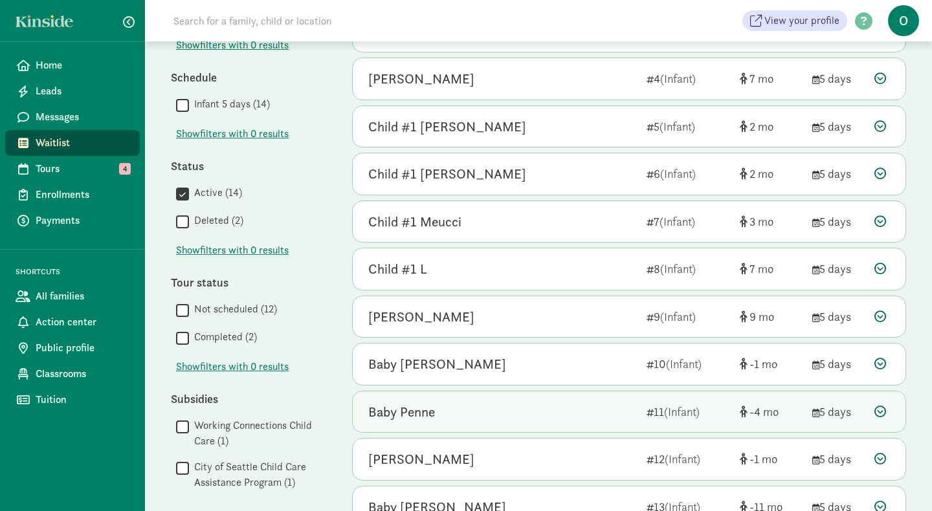
click at [429, 410] on div "Baby Penne" at bounding box center [401, 412] width 67 height 21
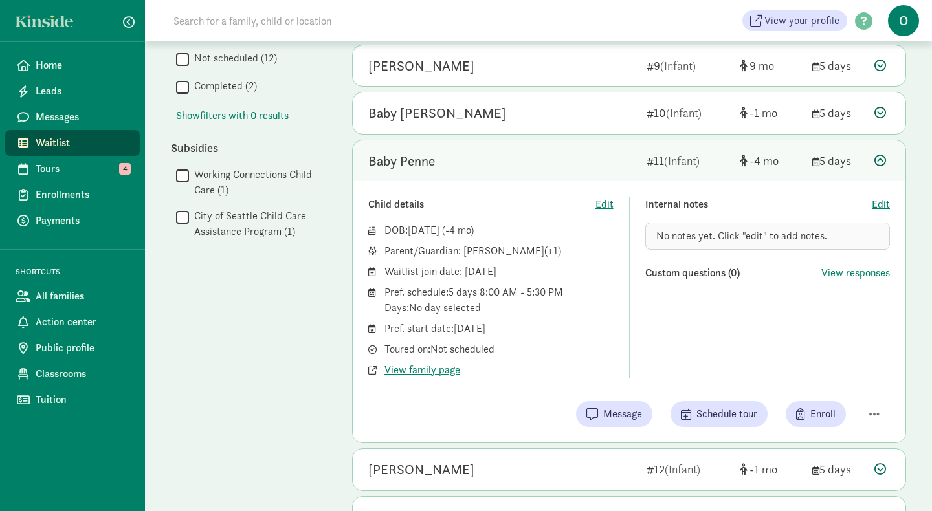
scroll to position [503, 0]
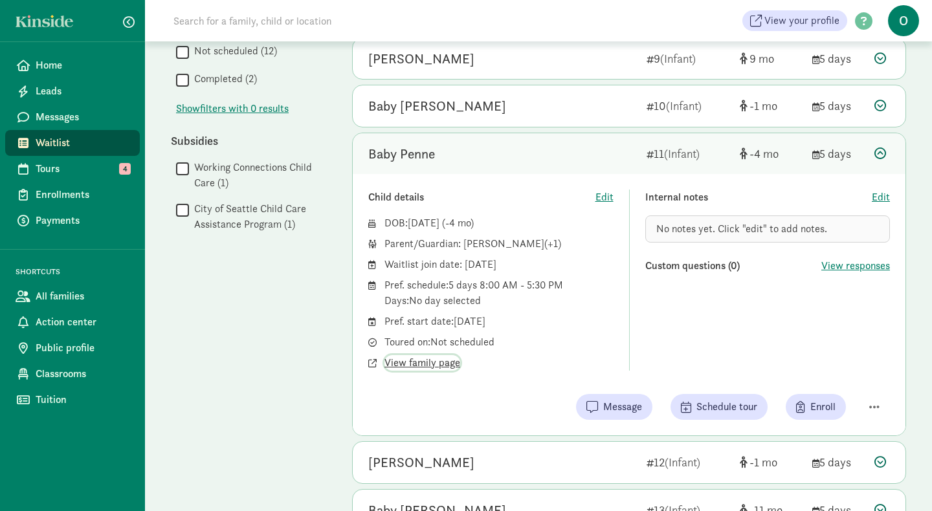
click at [452, 363] on span "View family page" at bounding box center [422, 363] width 76 height 16
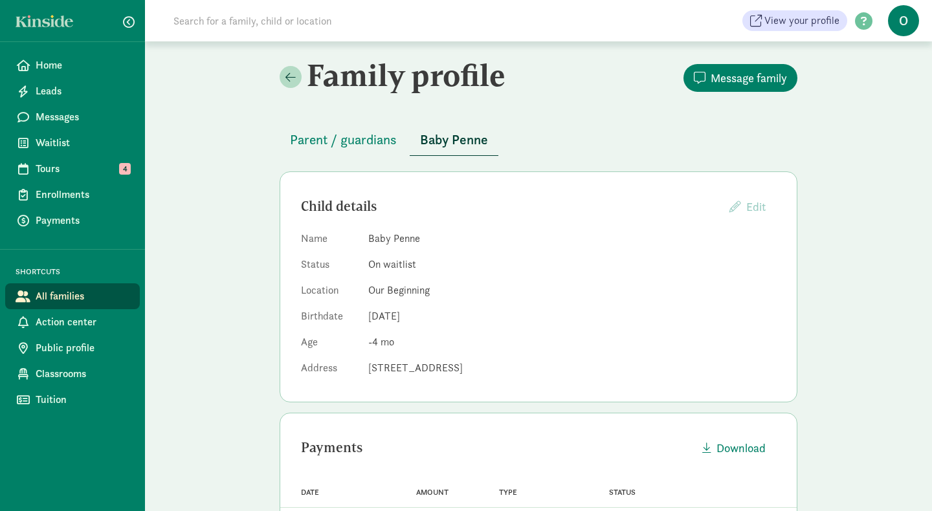
click at [456, 368] on dd "[STREET_ADDRESS]" at bounding box center [572, 368] width 408 height 16
click at [378, 144] on span "Parent / guardians" at bounding box center [343, 139] width 107 height 21
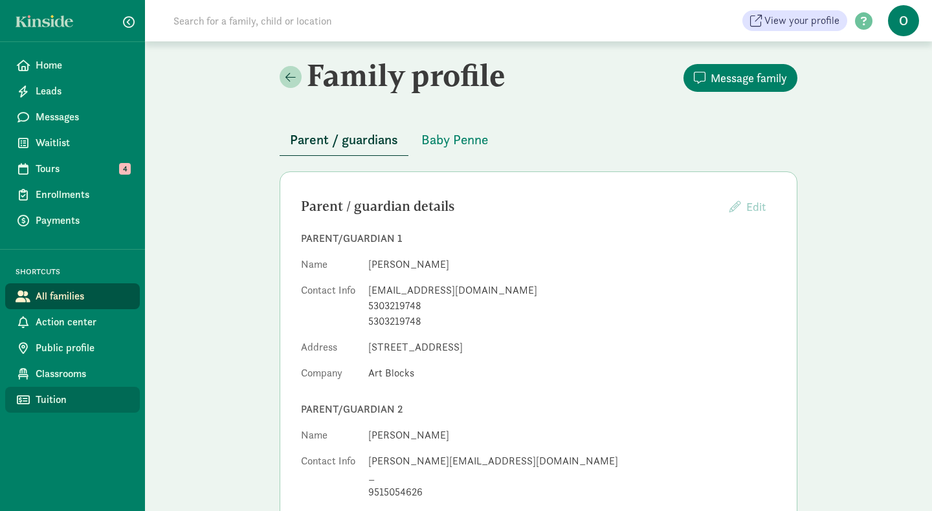
click at [65, 400] on span "Tuition" at bounding box center [83, 400] width 94 height 16
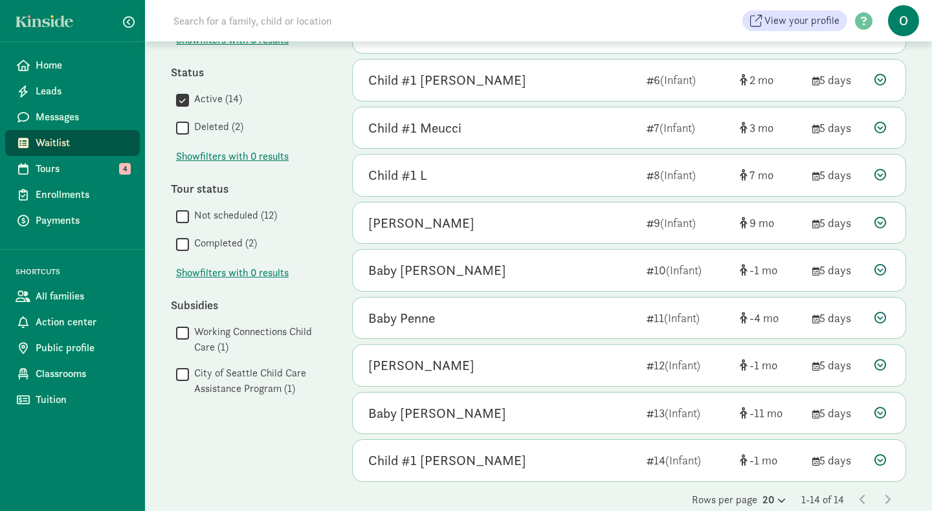
scroll to position [362, 0]
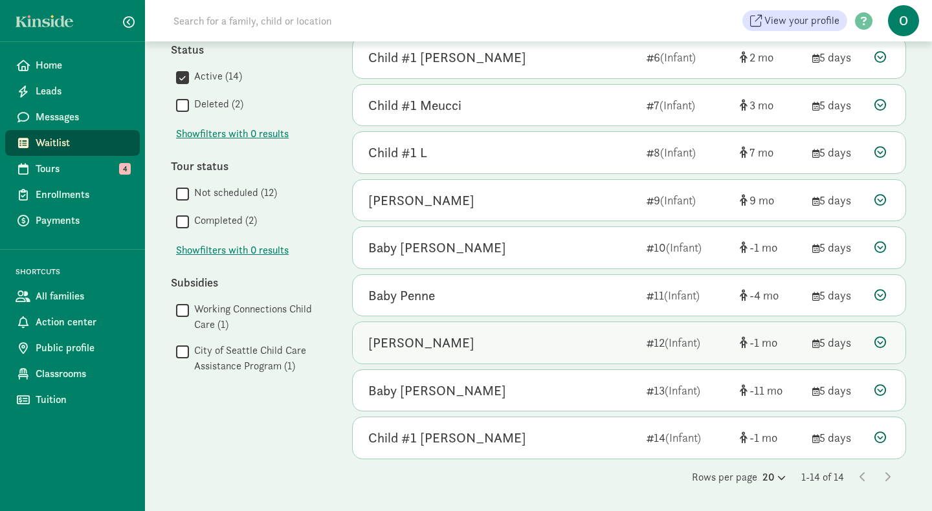
click at [547, 348] on div "[PERSON_NAME]" at bounding box center [502, 343] width 268 height 21
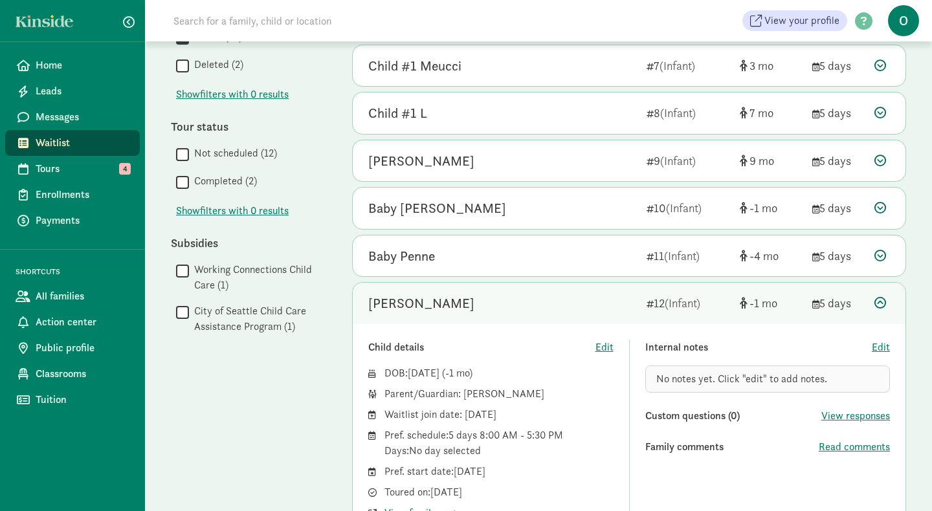
scroll to position [623, 0]
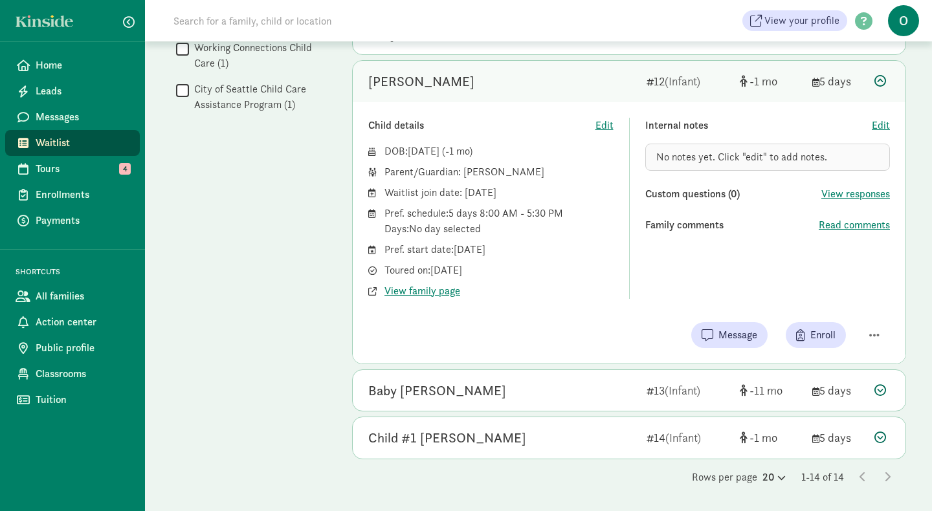
click at [518, 395] on div "Baby [PERSON_NAME]" at bounding box center [502, 391] width 268 height 21
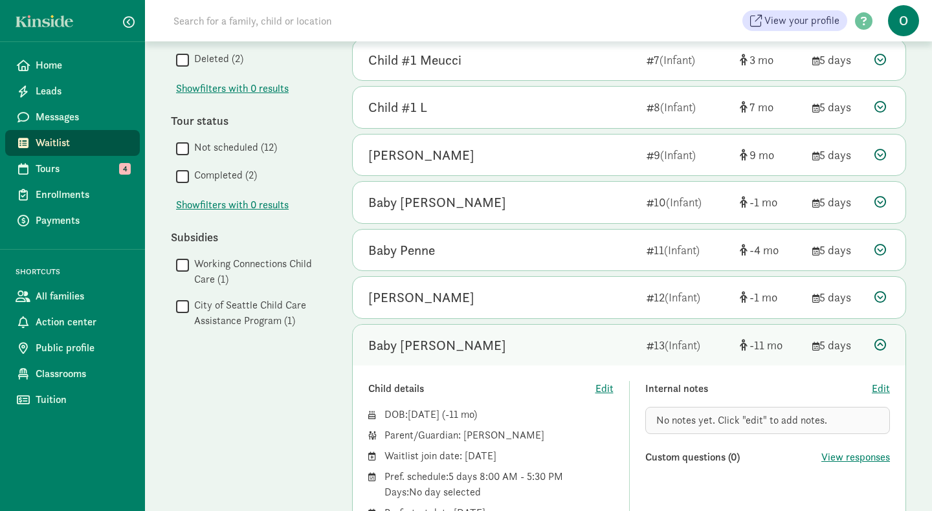
scroll to position [397, 0]
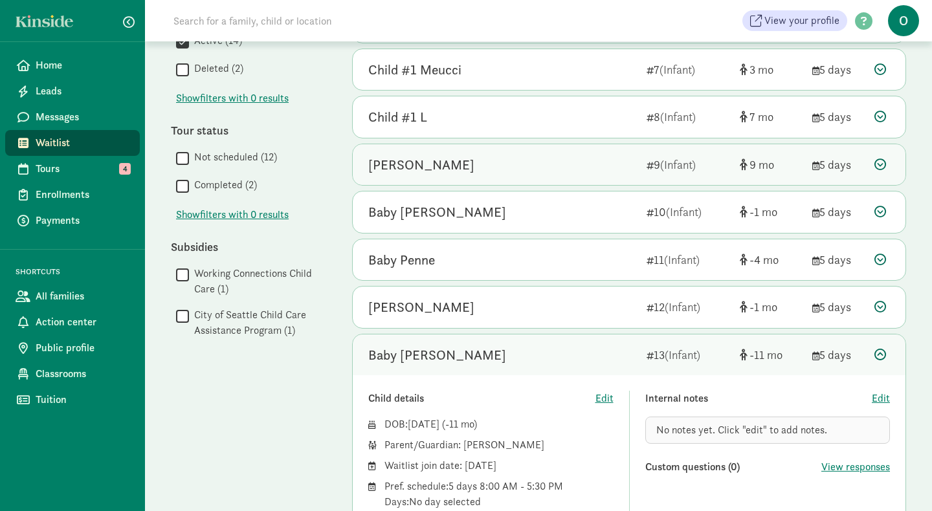
click at [398, 167] on div "[PERSON_NAME]" at bounding box center [421, 165] width 106 height 21
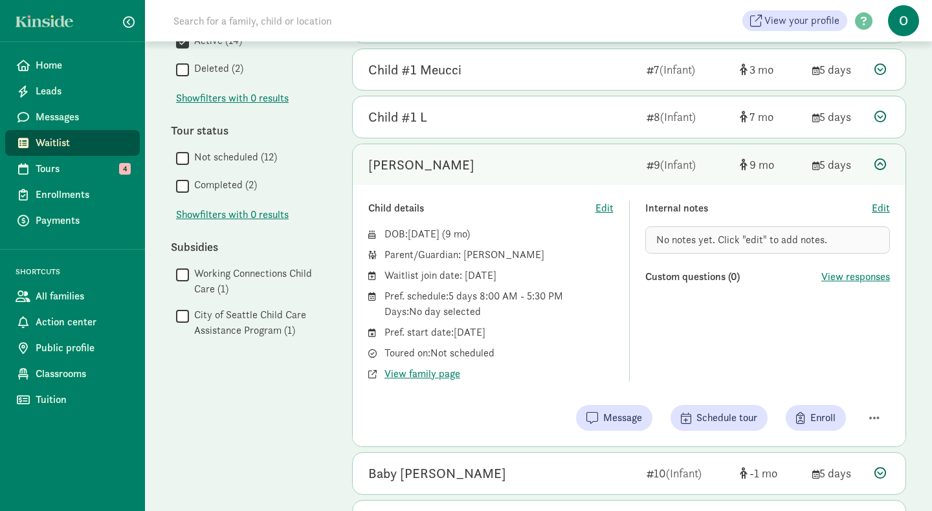
click at [299, 395] on div "Show filters Filters Reset Age group All age groups (14) Infant (14) Show filte…" at bounding box center [248, 218] width 155 height 986
click at [448, 373] on span "View family page" at bounding box center [422, 374] width 76 height 16
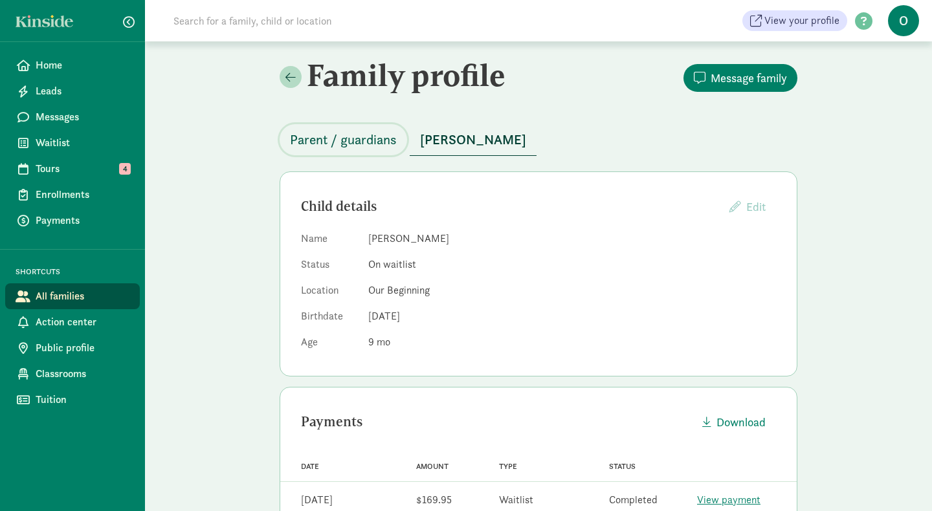
click at [379, 140] on span "Parent / guardians" at bounding box center [343, 139] width 107 height 21
